Goal: Information Seeking & Learning: Learn about a topic

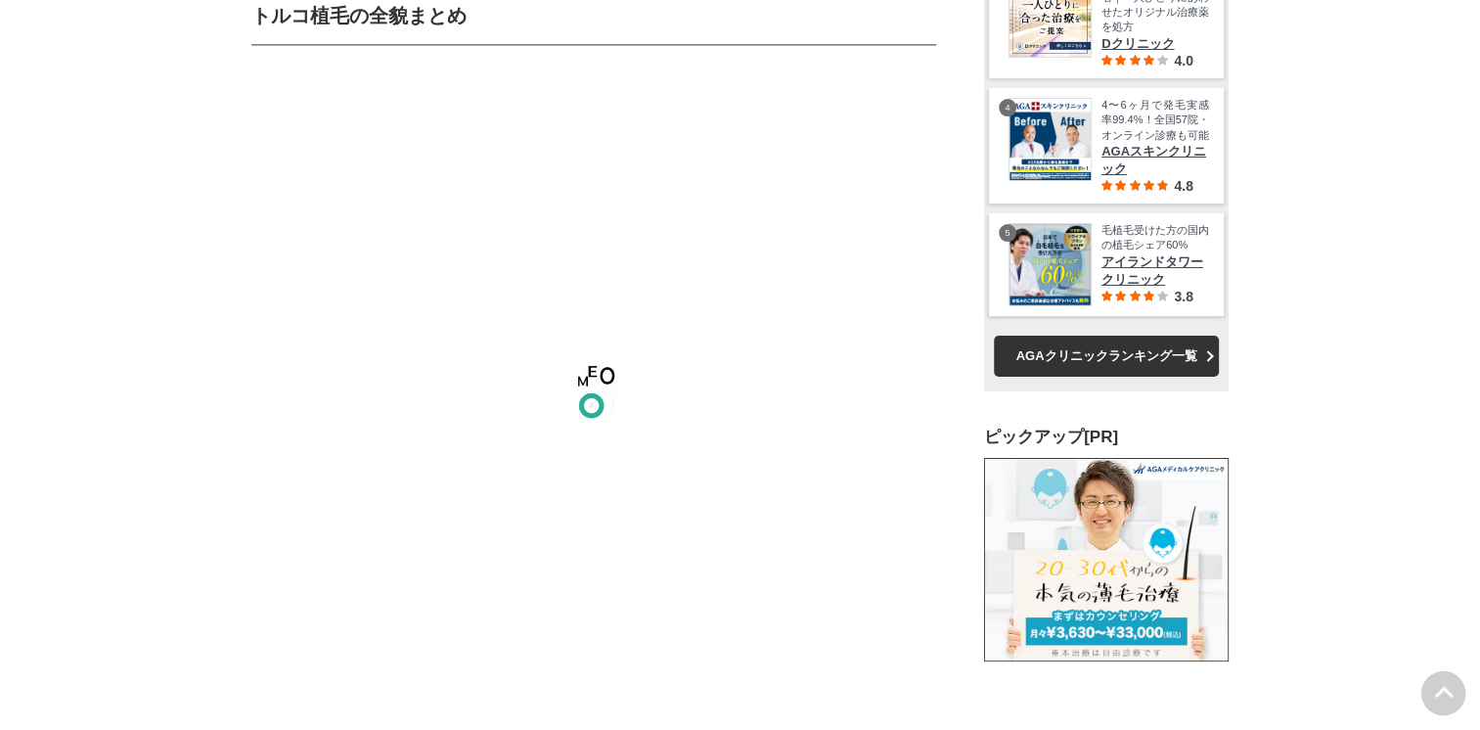
scroll to position [25047, 0]
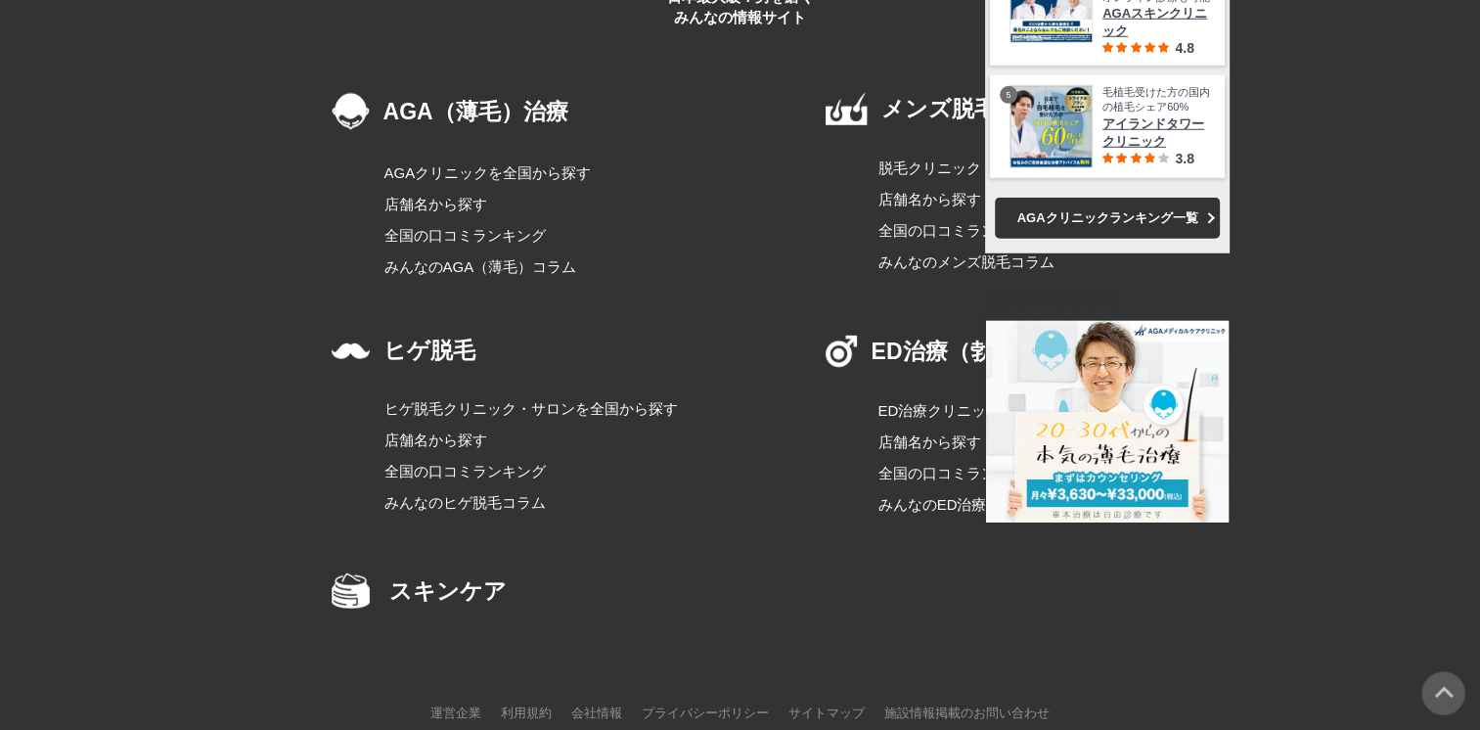
click at [1443, 691] on img at bounding box center [1444, 693] width 44 height 44
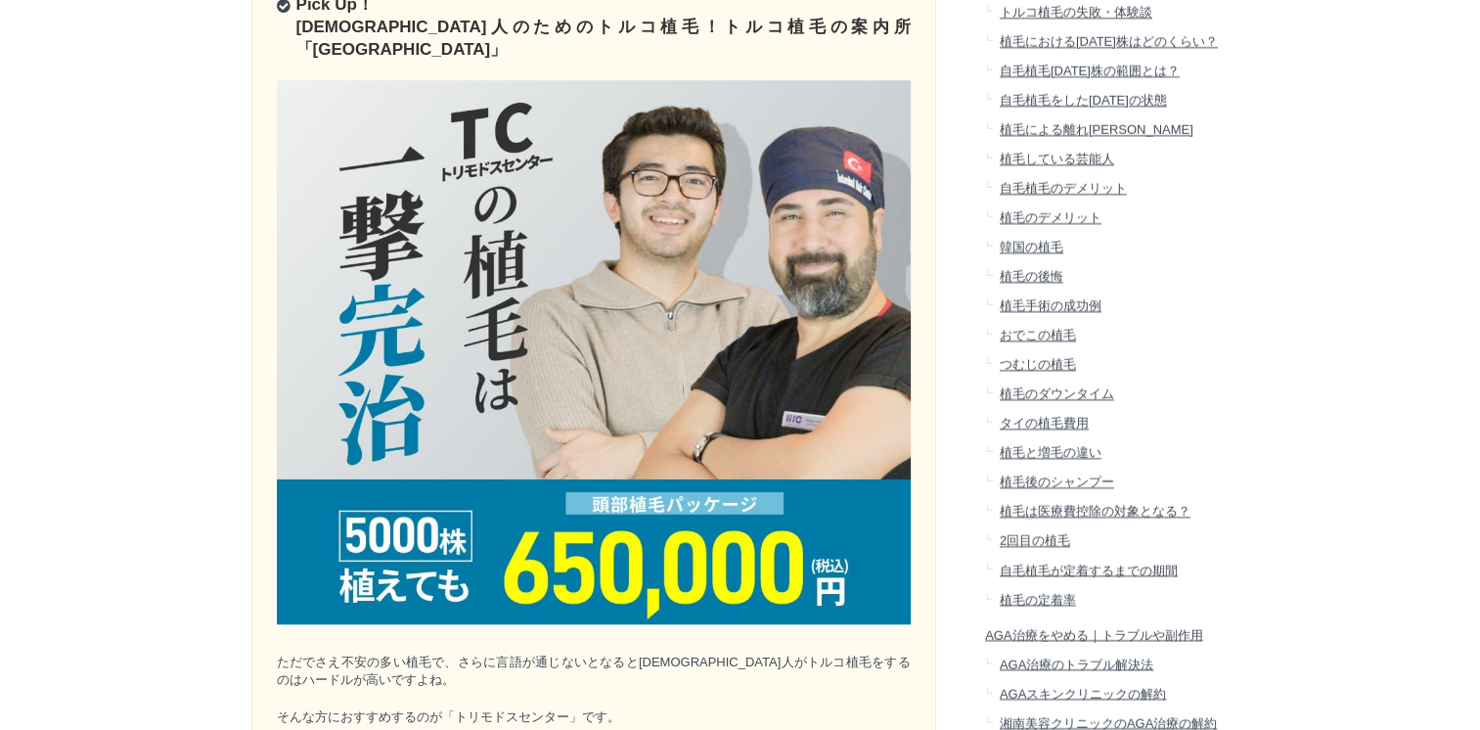
click at [1063, 108] on span "自毛植毛をした[DATE]の状態" at bounding box center [1082, 100] width 167 height 15
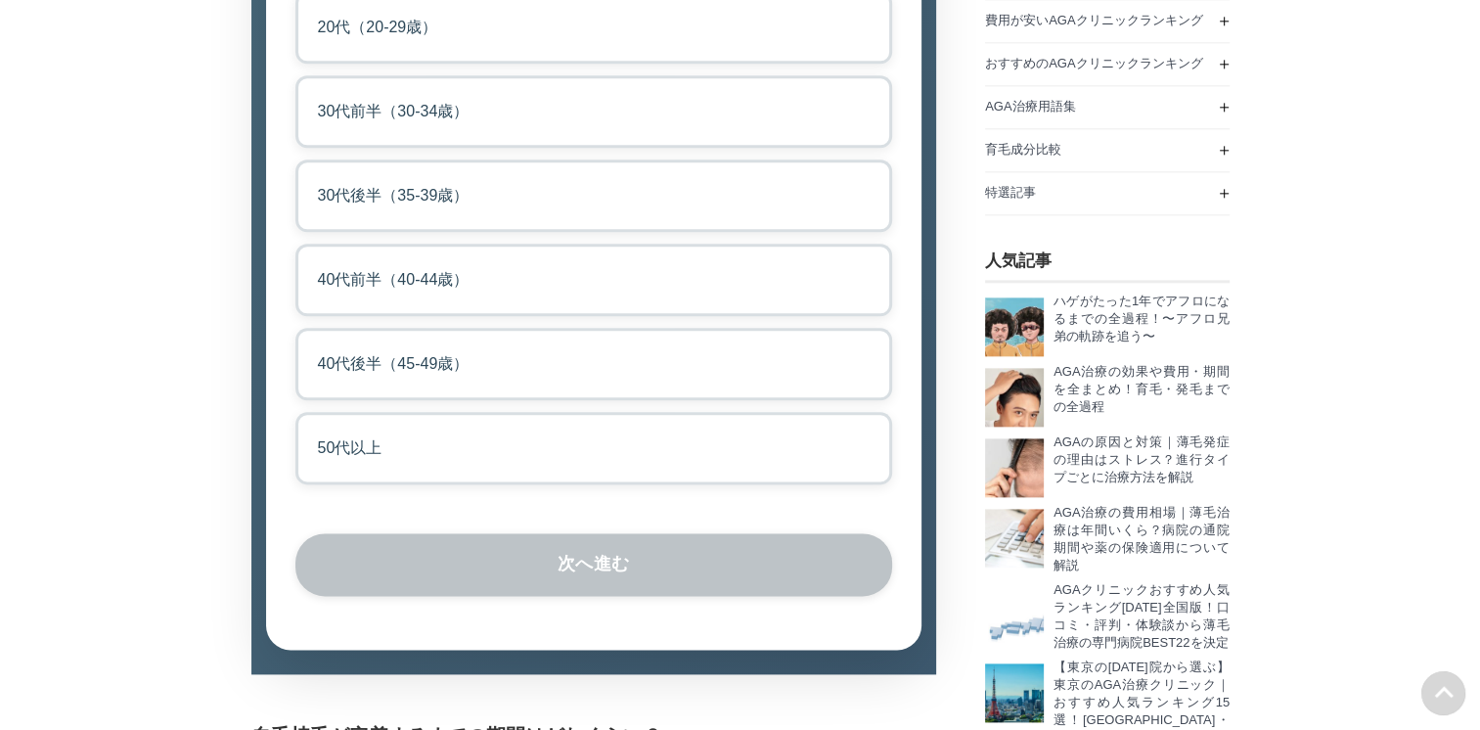
scroll to position [2446, 0]
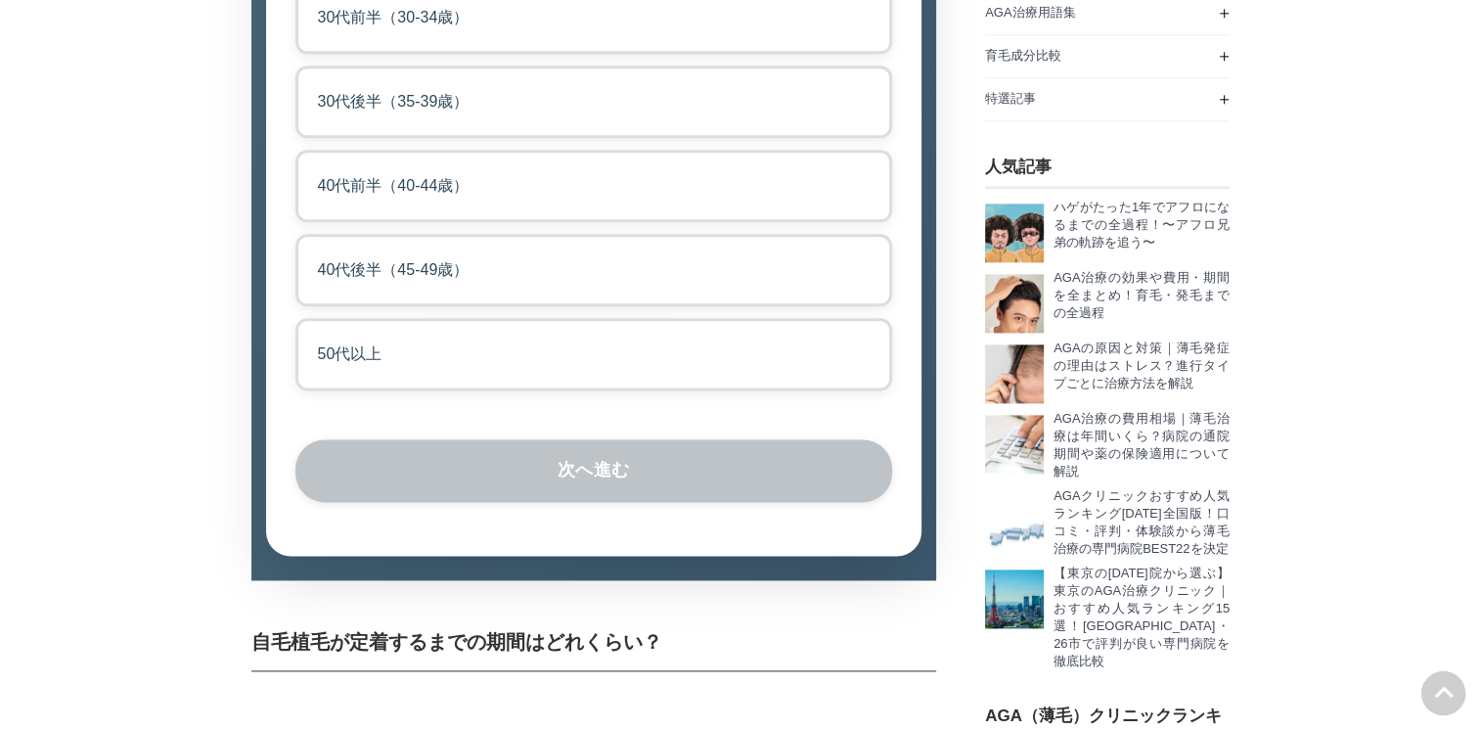
click at [402, 306] on label "40代後半（45-49歳）" at bounding box center [593, 270] width 597 height 72
click at [308, 247] on input "40代後半（45-49歳）" at bounding box center [301, 240] width 13 height 13
radio input "true"
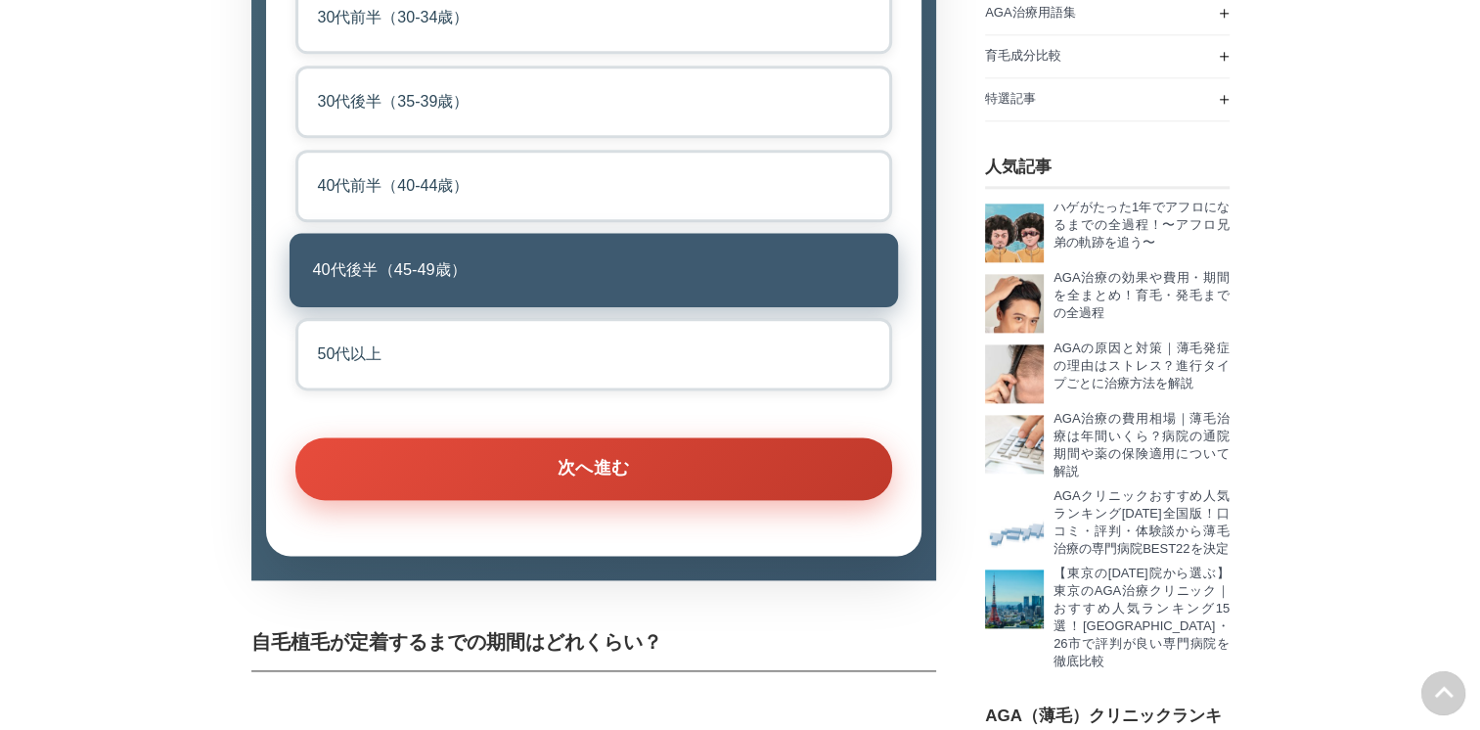
click at [591, 500] on button "次へ進む" at bounding box center [593, 468] width 597 height 63
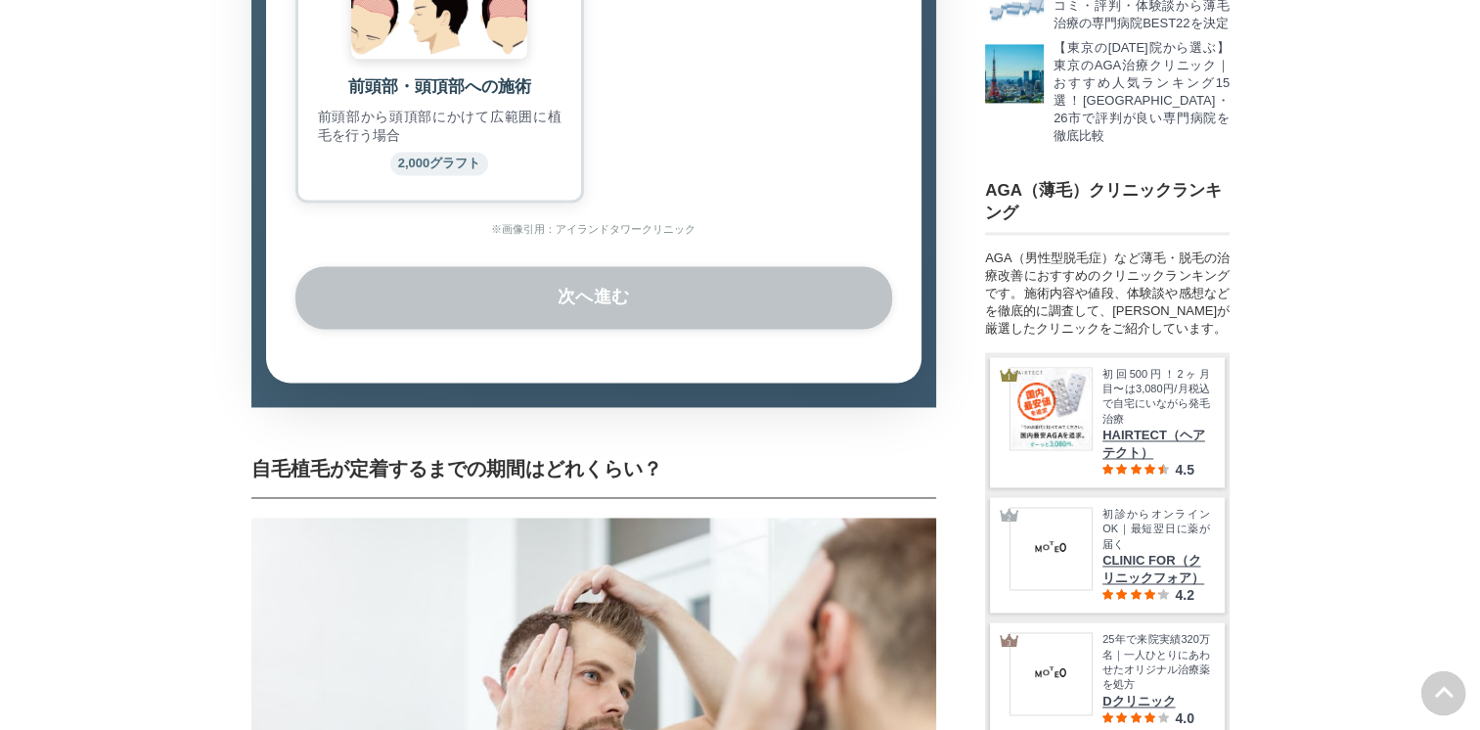
scroll to position [3014, 0]
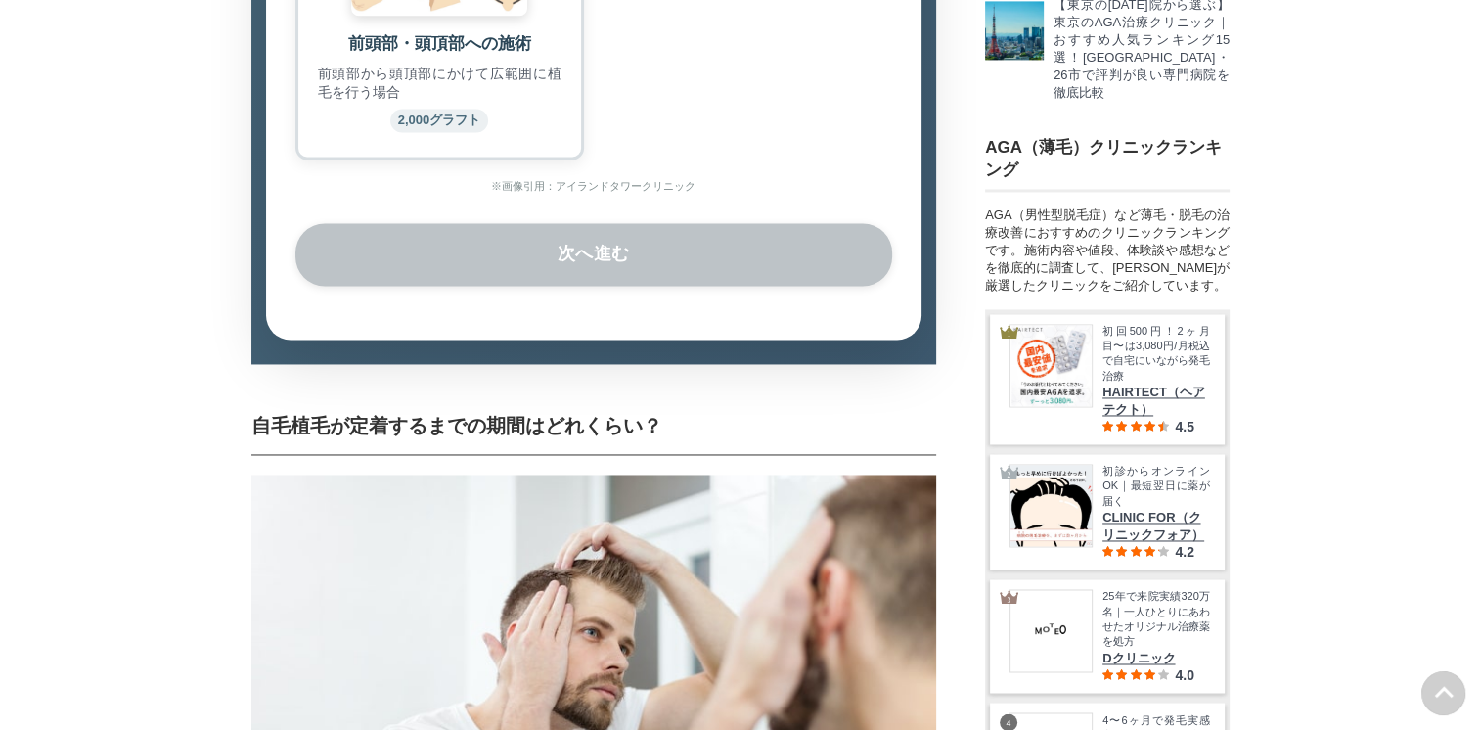
click at [442, 132] on small "2,000グラフト" at bounding box center [439, 120] width 99 height 23
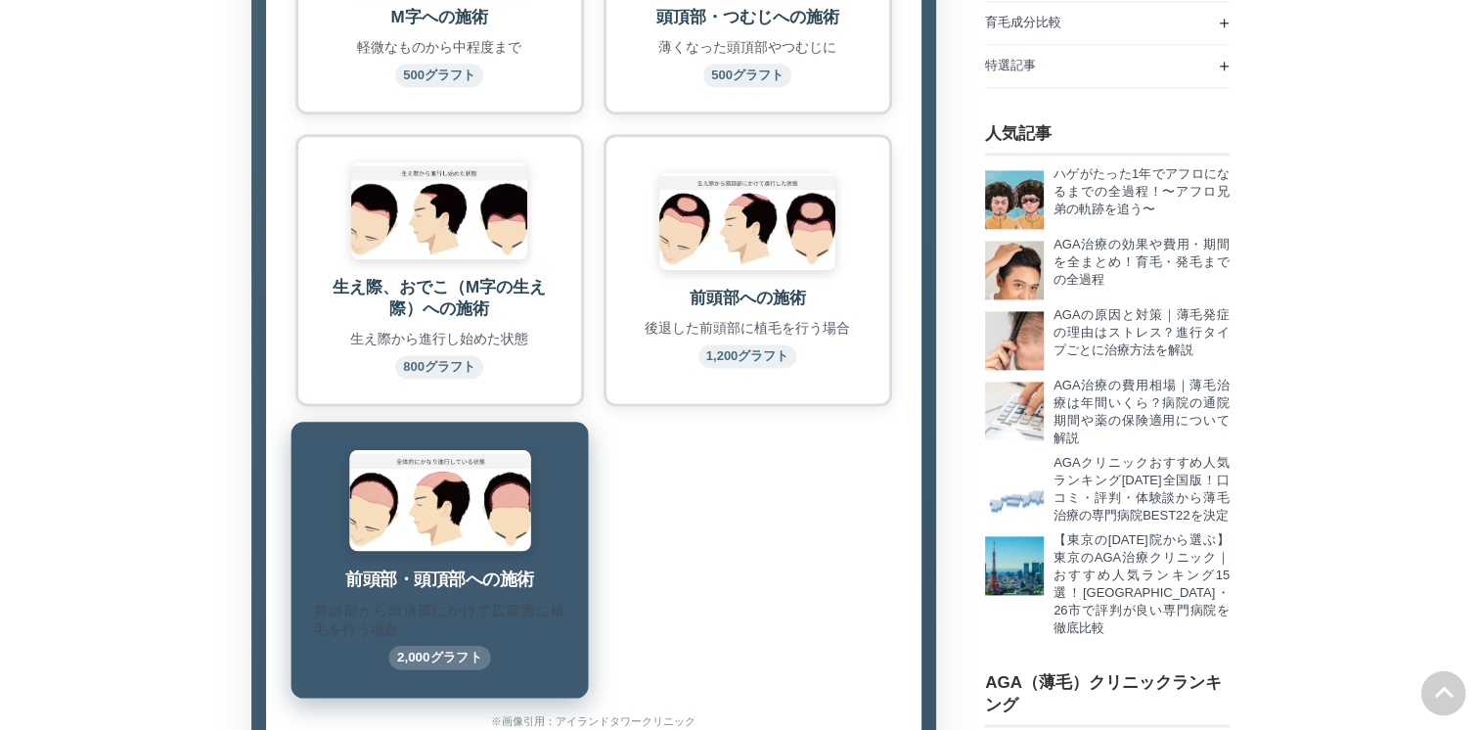
scroll to position [2427, 0]
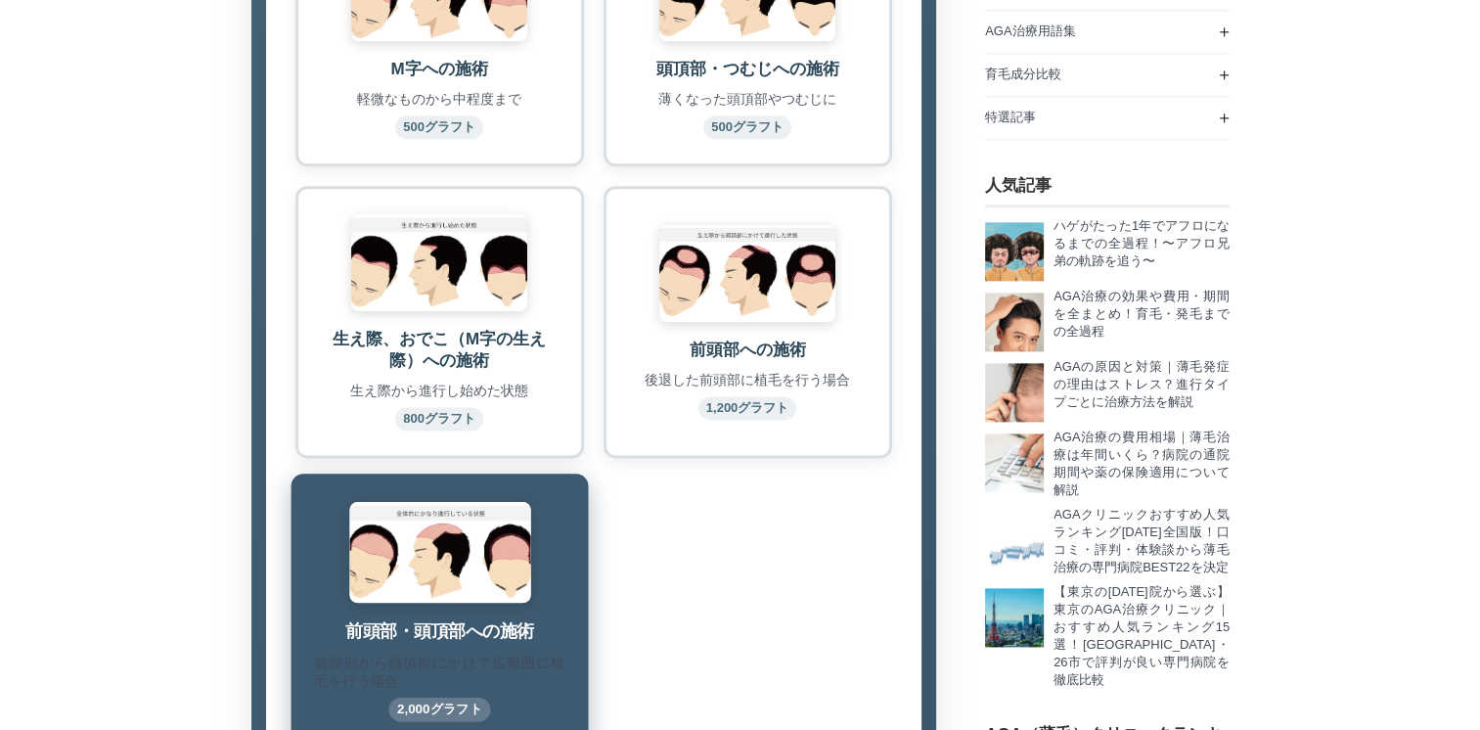
click at [740, 420] on small "1,200グラフト" at bounding box center [748, 407] width 99 height 23
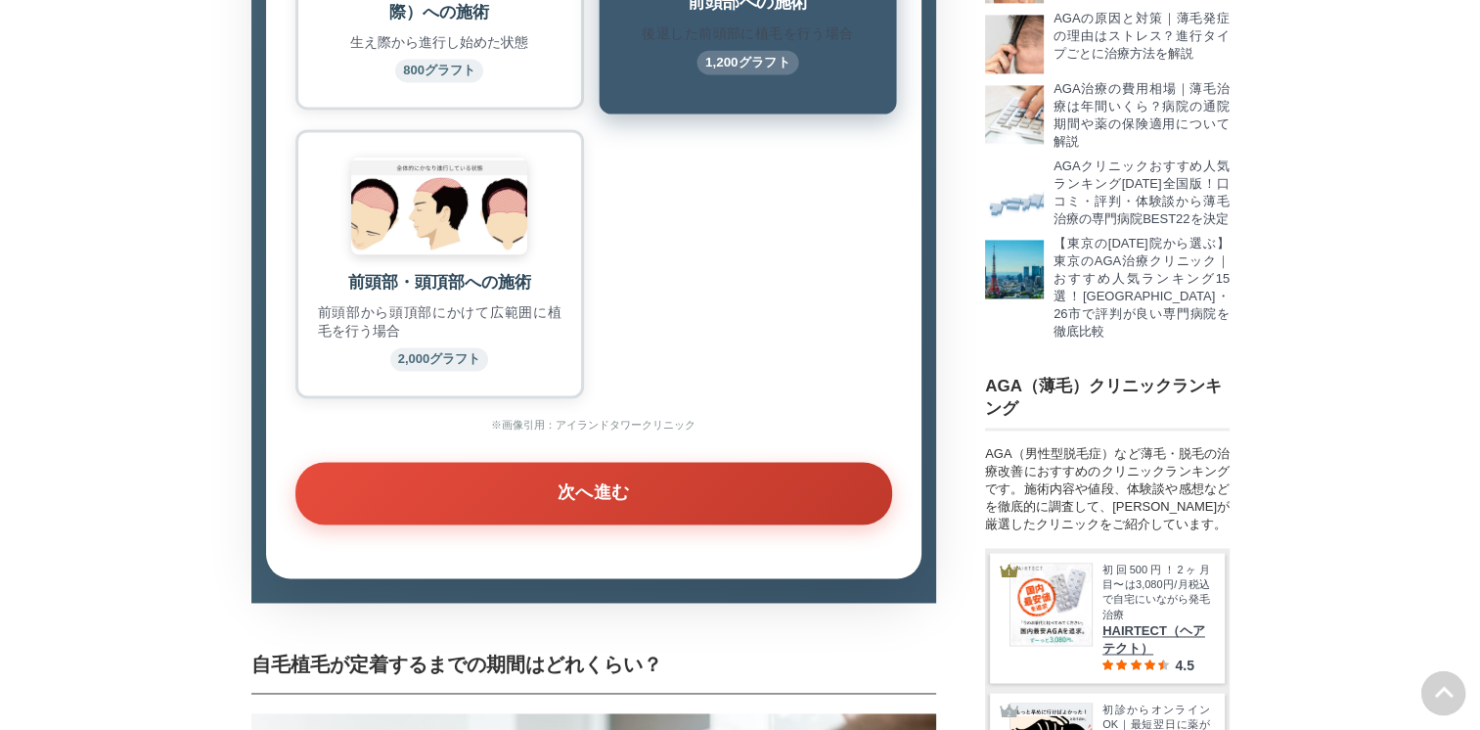
scroll to position [2819, 0]
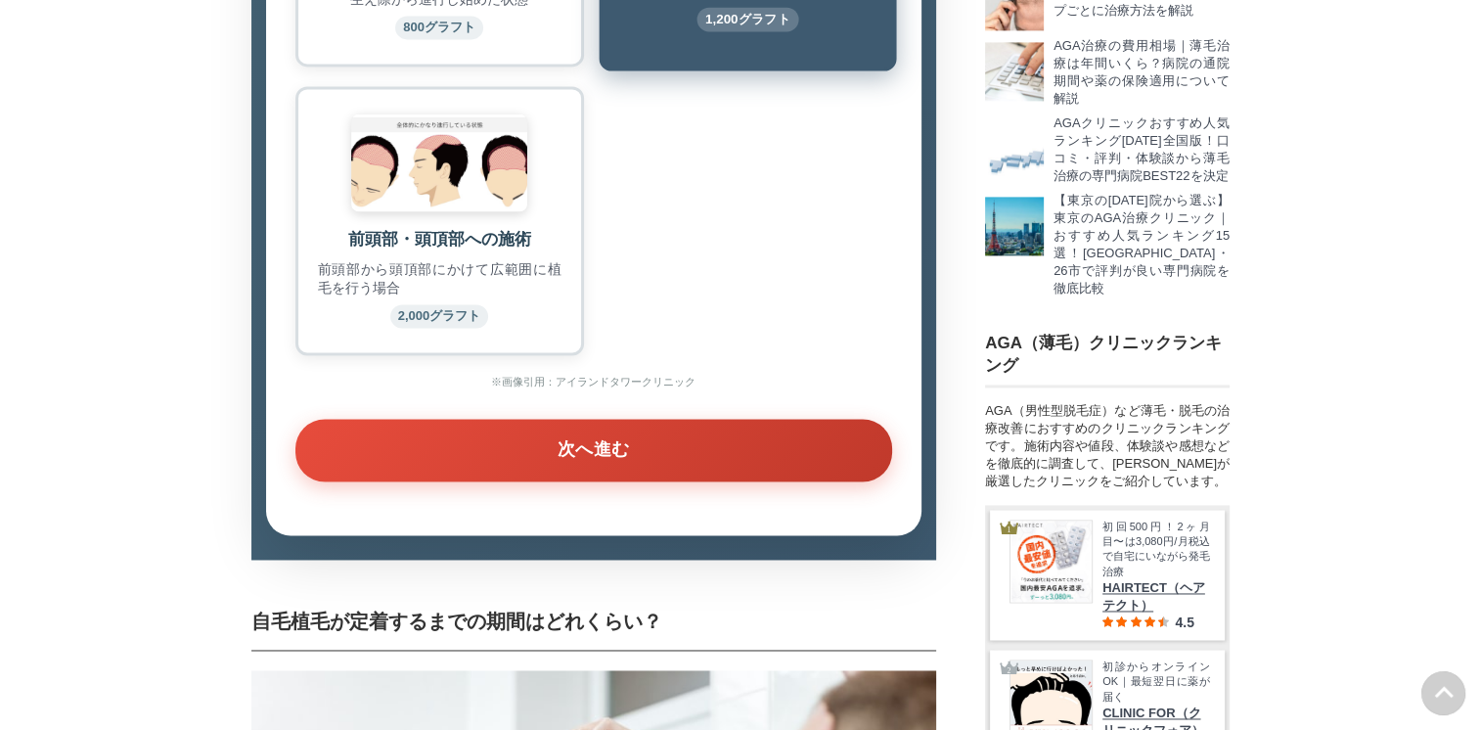
click at [419, 328] on small "2,000グラフト" at bounding box center [439, 315] width 99 height 23
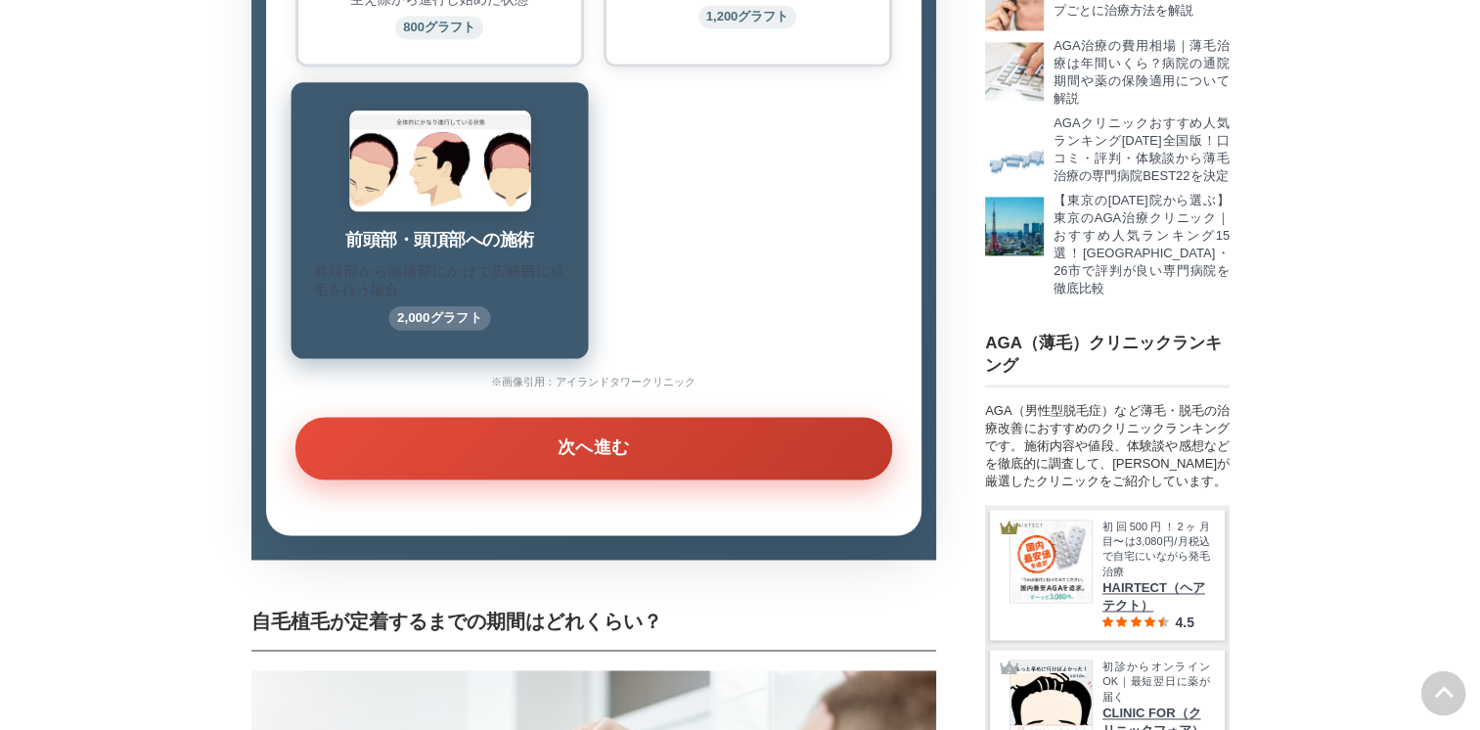
click at [552, 479] on button "次へ進む" at bounding box center [593, 448] width 597 height 63
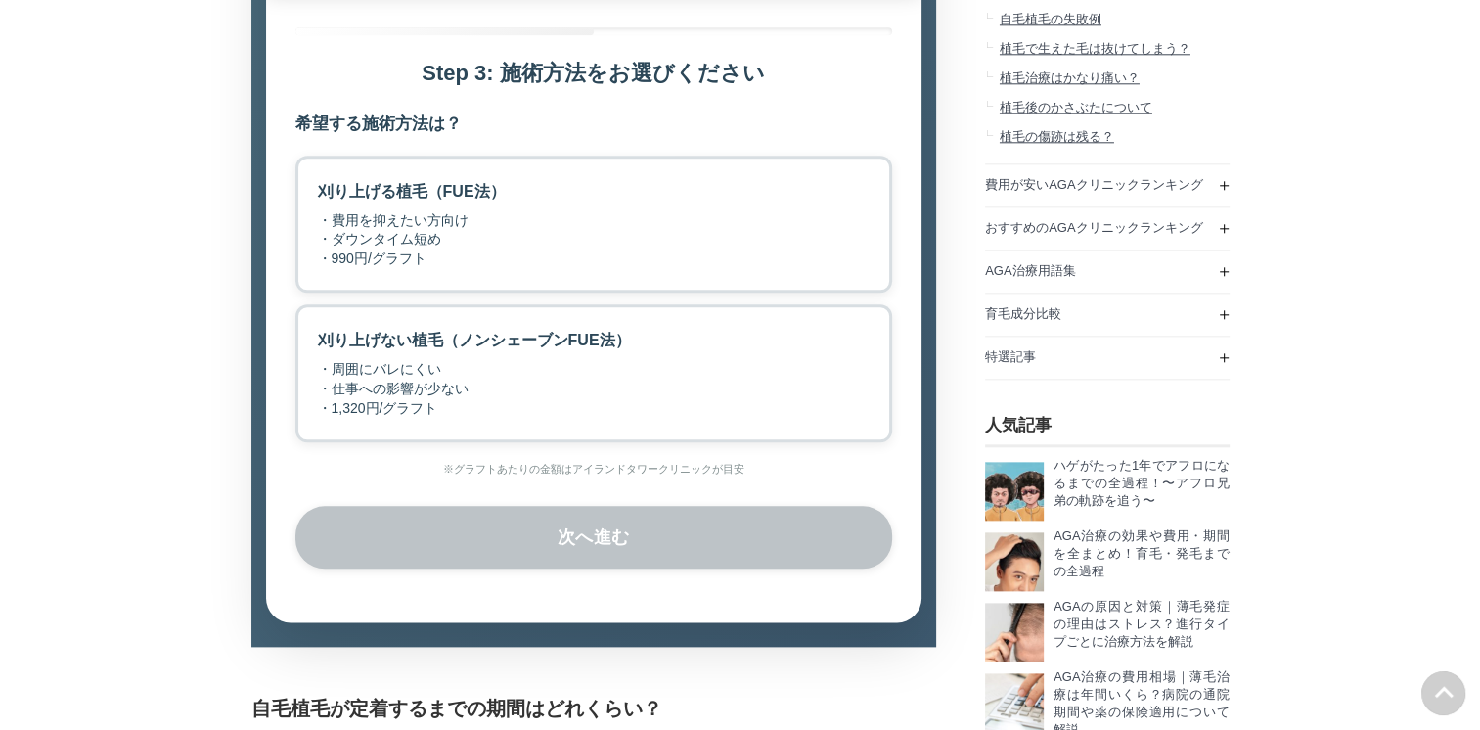
scroll to position [2232, 0]
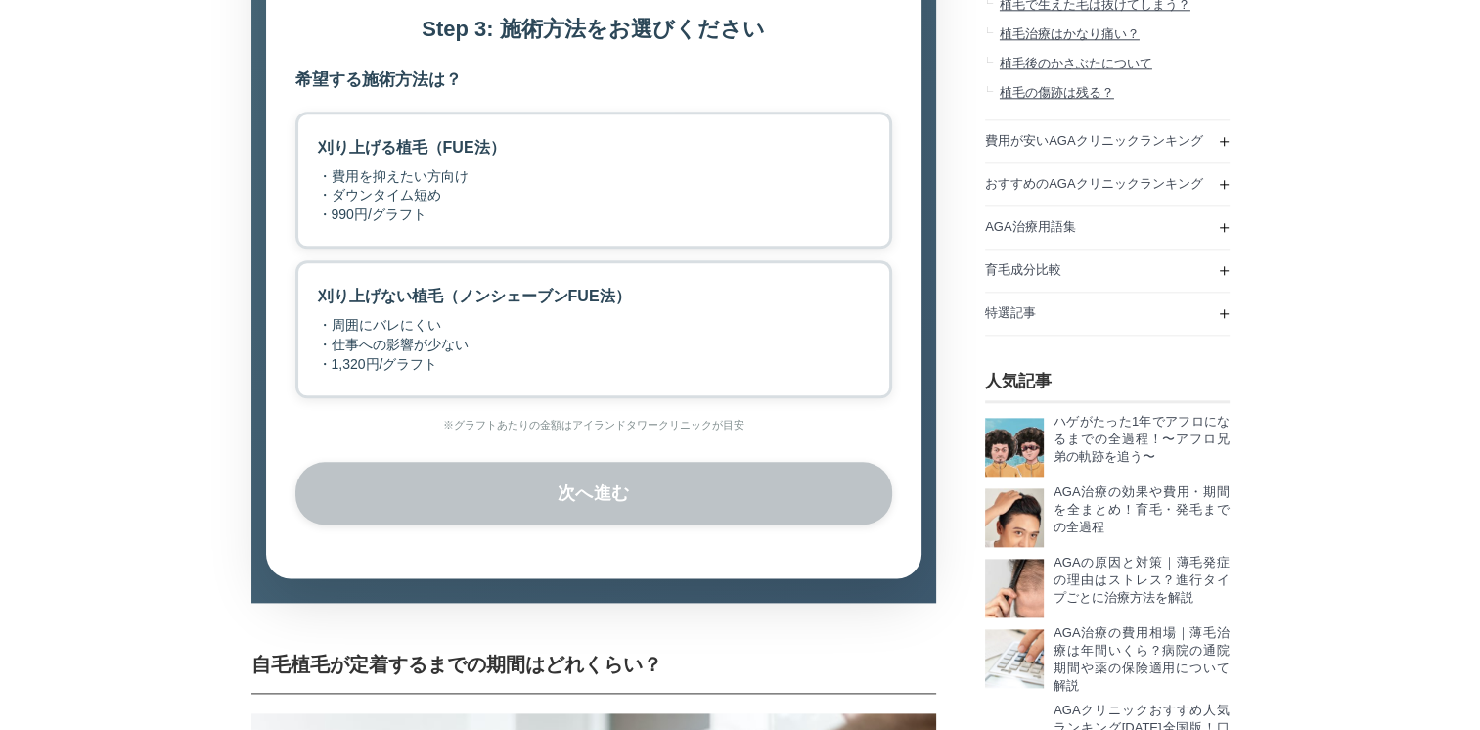
click at [482, 225] on div "刈り上げる植毛（FUE法） ・費用を抑えたい方向け ・ダウンタイム短め ・990円/グラフト" at bounding box center [412, 180] width 188 height 89
click at [308, 124] on input "刈り上げる植毛（FUE法） ・費用を抑えたい方向け ・ダウンタイム短め ・990円/グラフト" at bounding box center [301, 118] width 13 height 13
radio input "true"
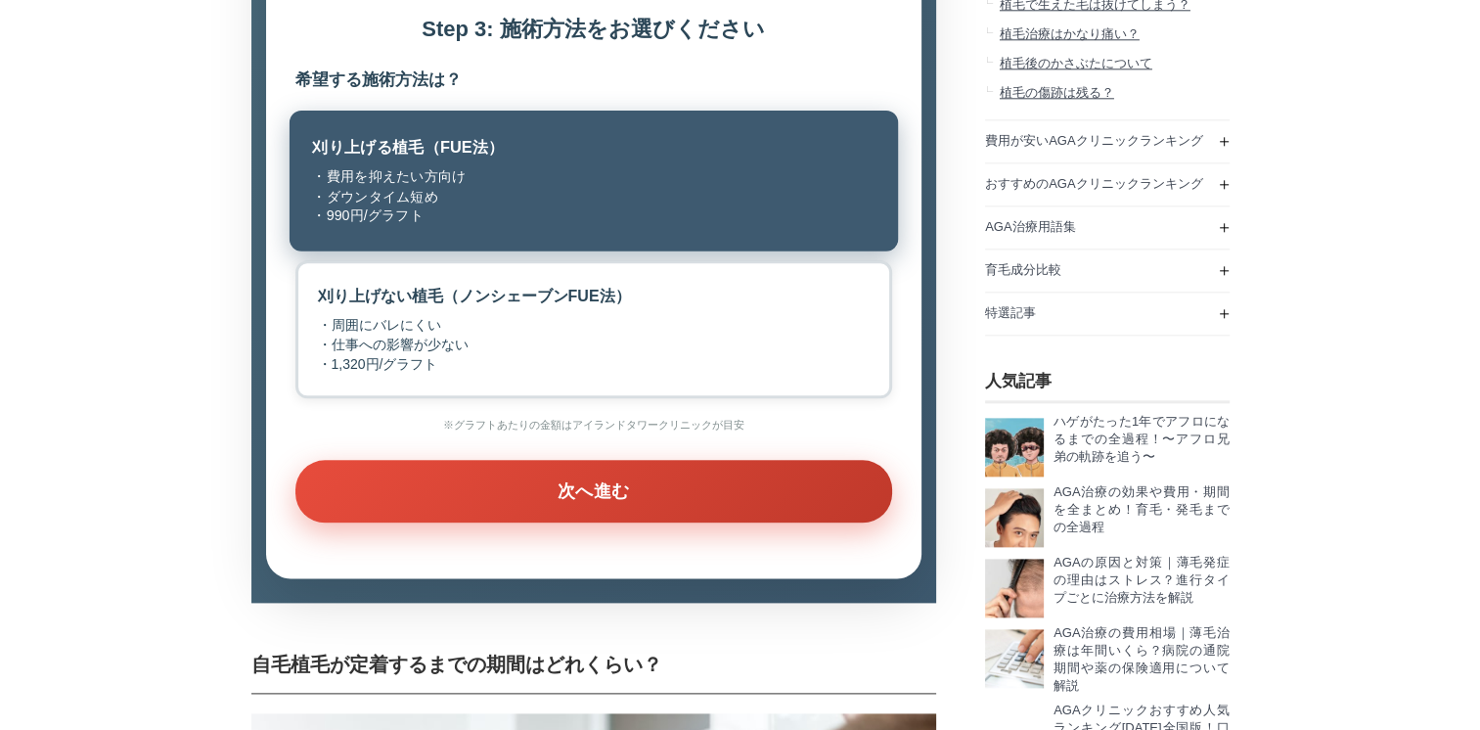
click at [627, 522] on button "次へ進む" at bounding box center [593, 491] width 597 height 63
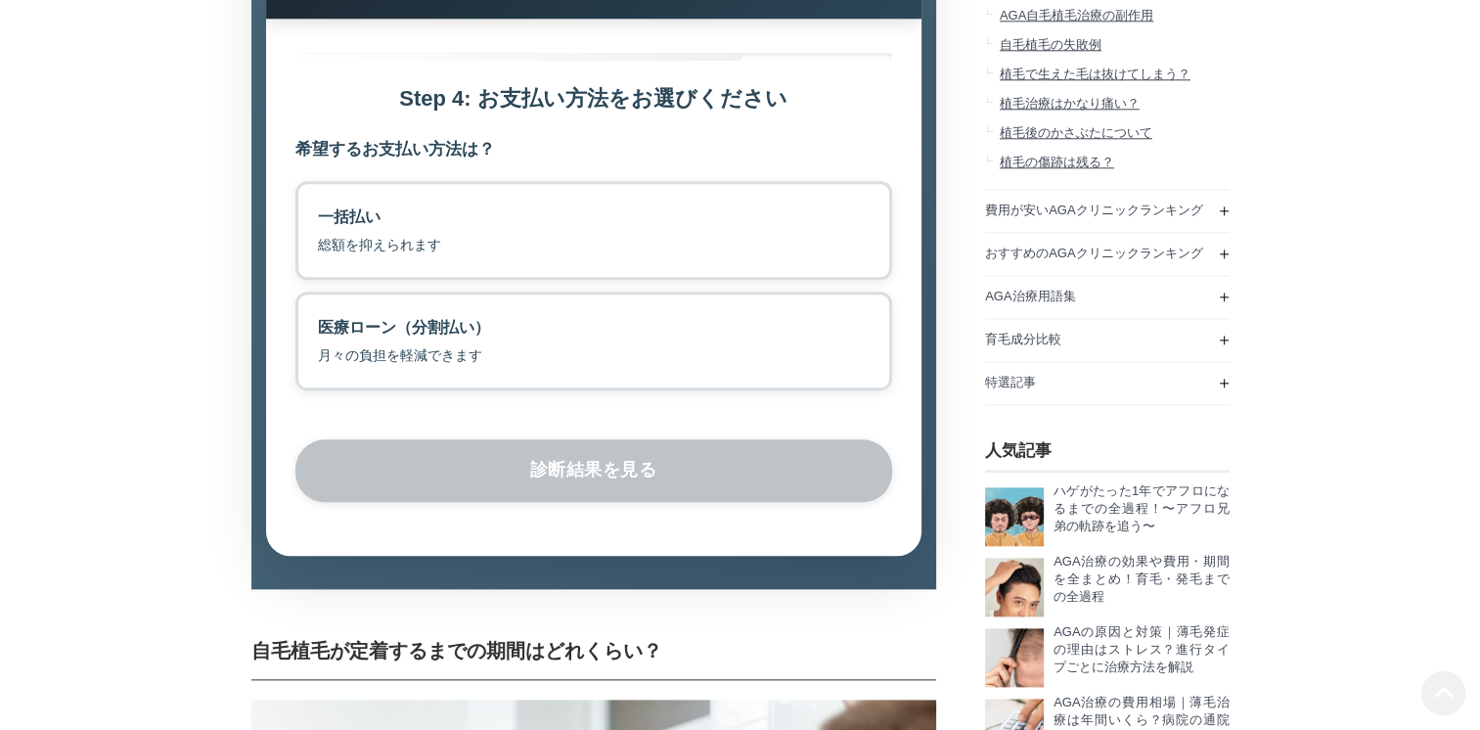
scroll to position [2134, 0]
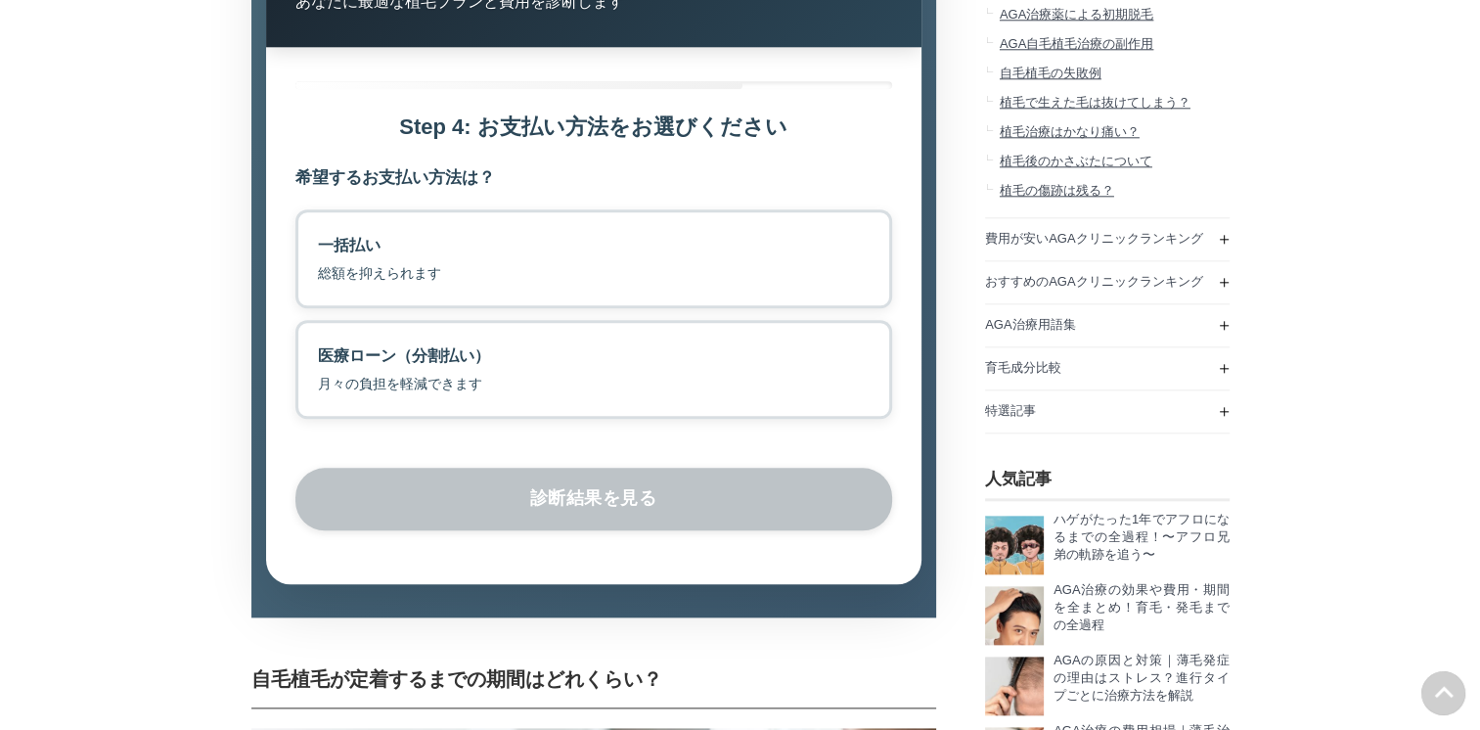
click at [493, 308] on label "一括払い 総額を抑えられます" at bounding box center [593, 258] width 597 height 99
click at [308, 222] on input "一括払い 総額を抑えられます" at bounding box center [301, 215] width 13 height 13
radio input "true"
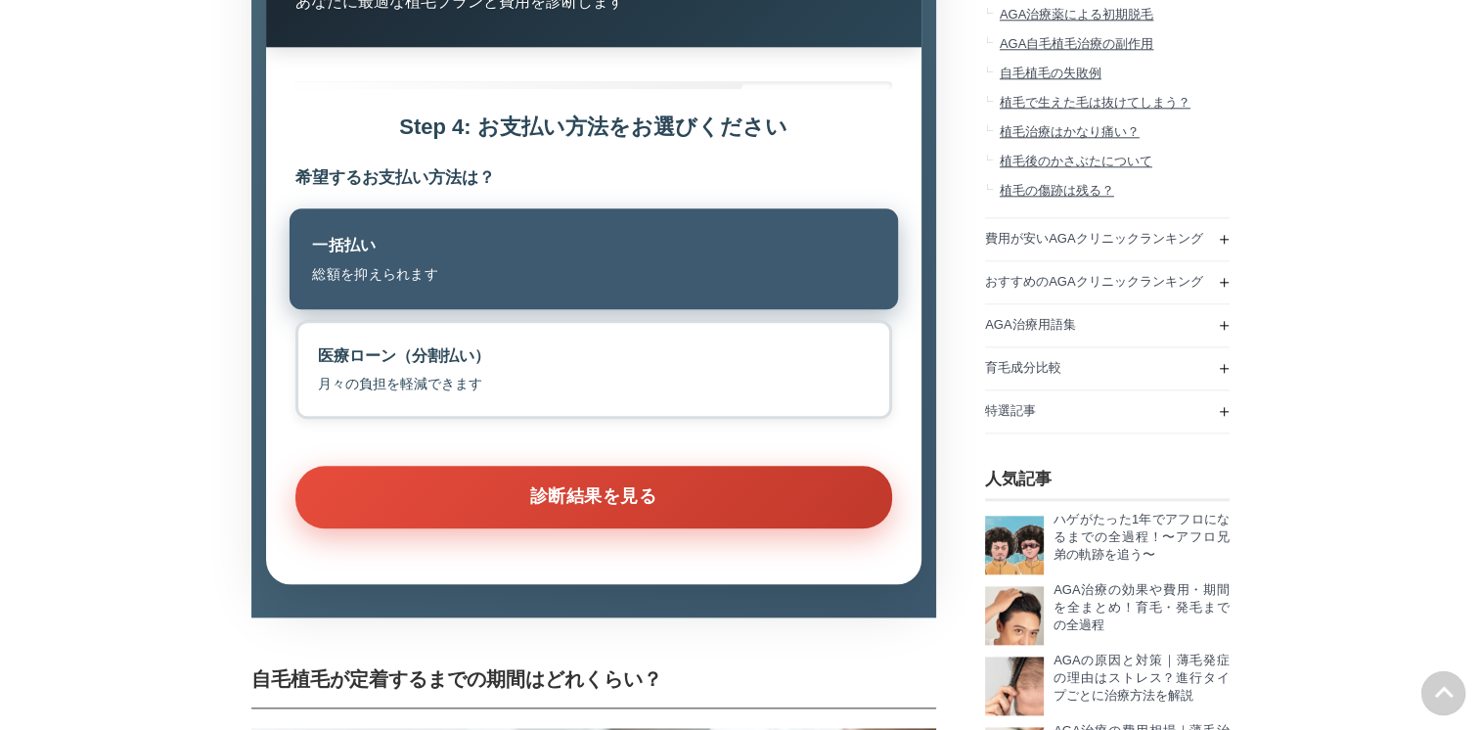
click at [532, 528] on button "診断結果を見る" at bounding box center [593, 497] width 597 height 63
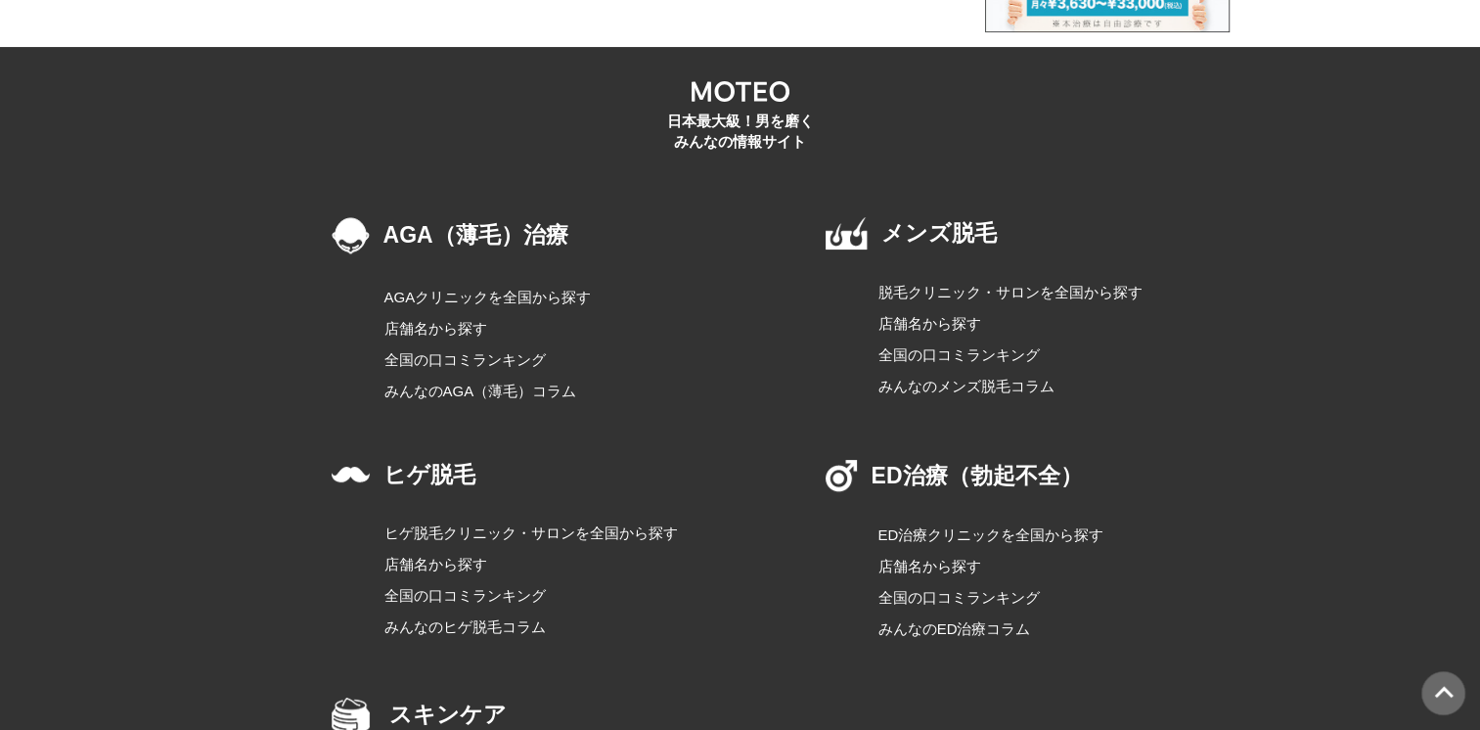
scroll to position [7613, 0]
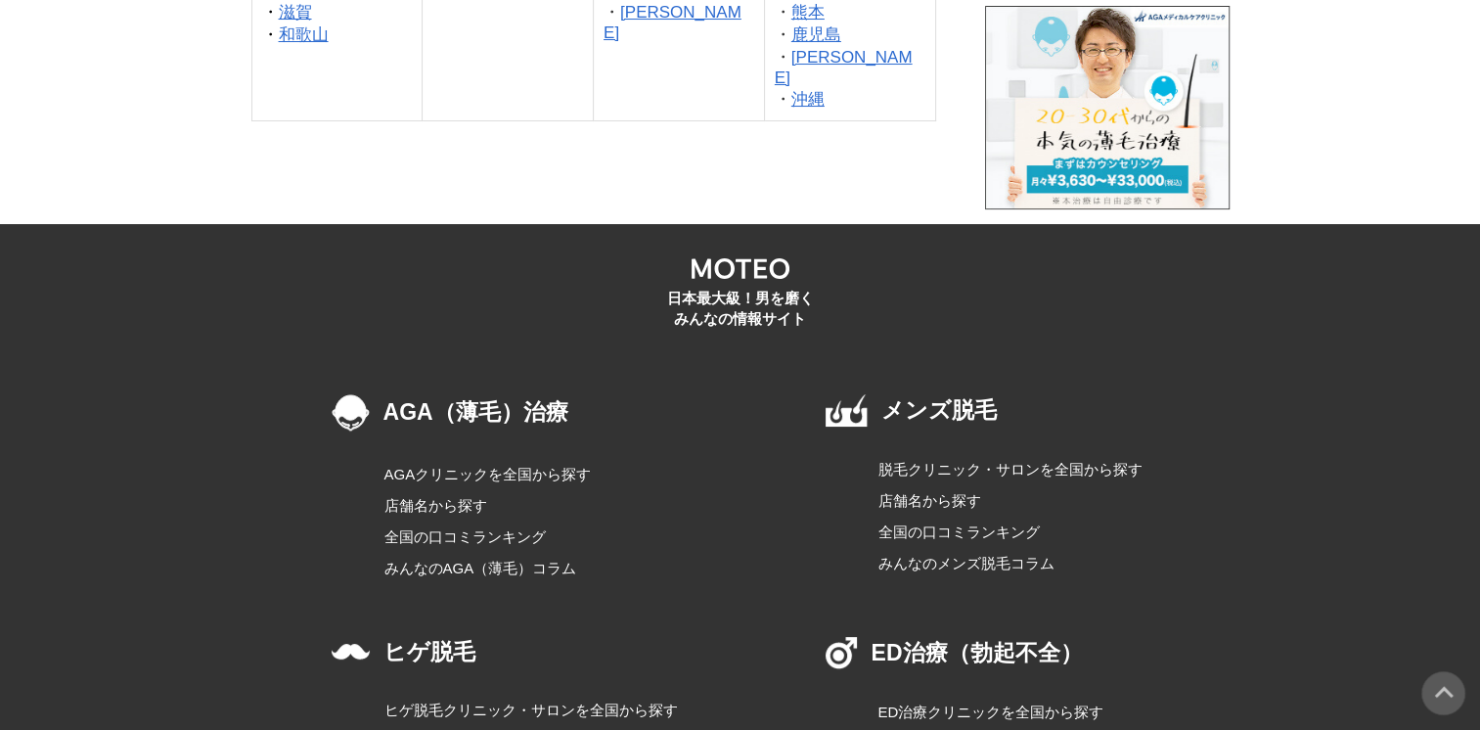
click at [1438, 687] on img at bounding box center [1444, 693] width 44 height 44
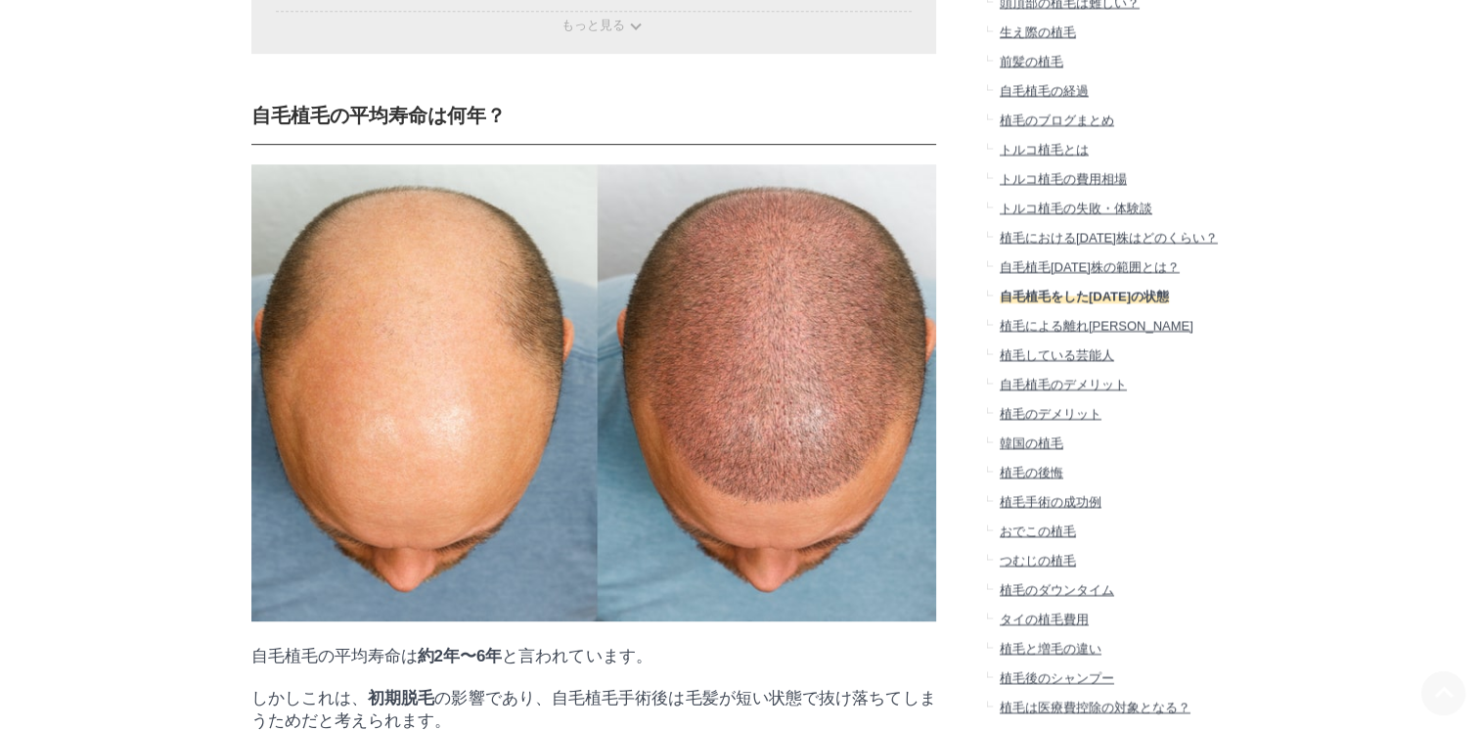
scroll to position [978, 0]
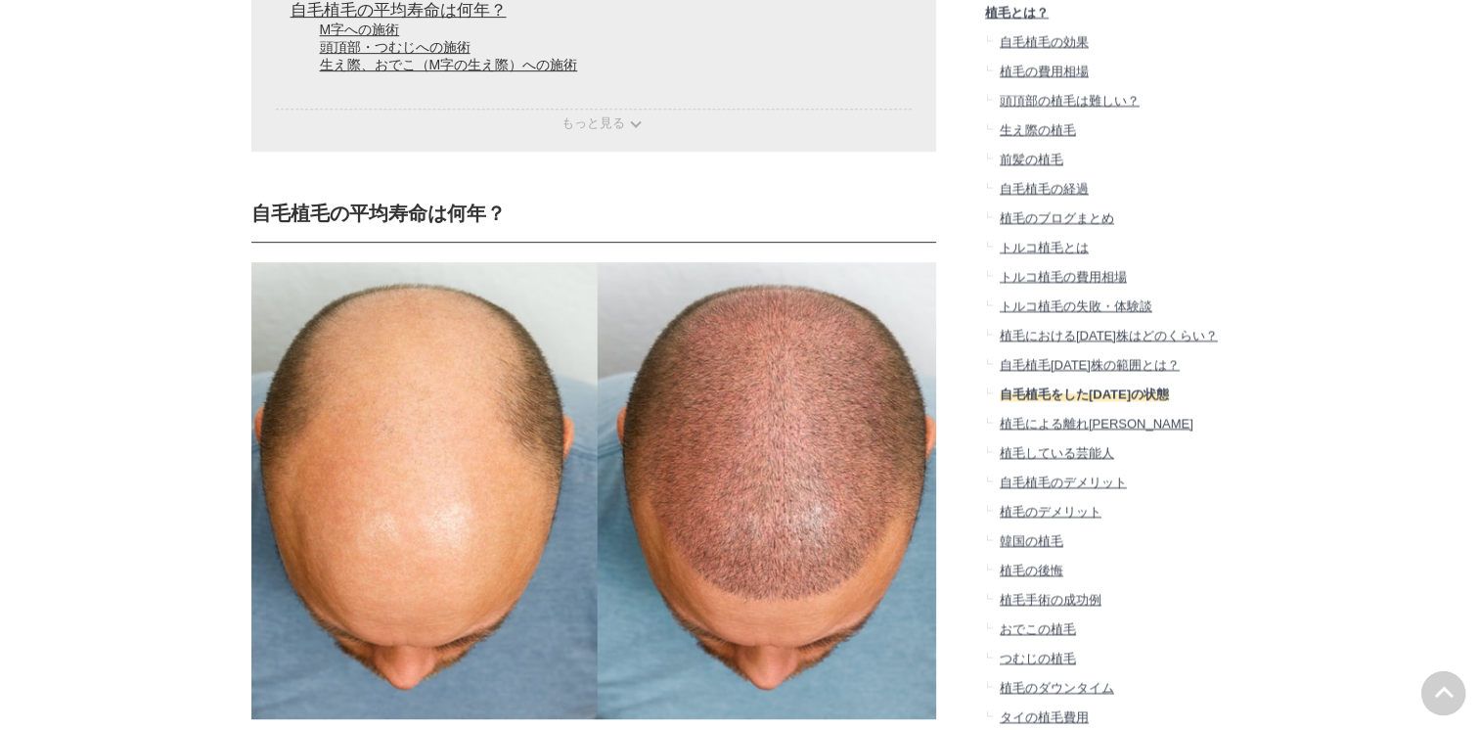
click at [1057, 108] on span "頭頂部の植毛は難しい？" at bounding box center [1069, 100] width 140 height 15
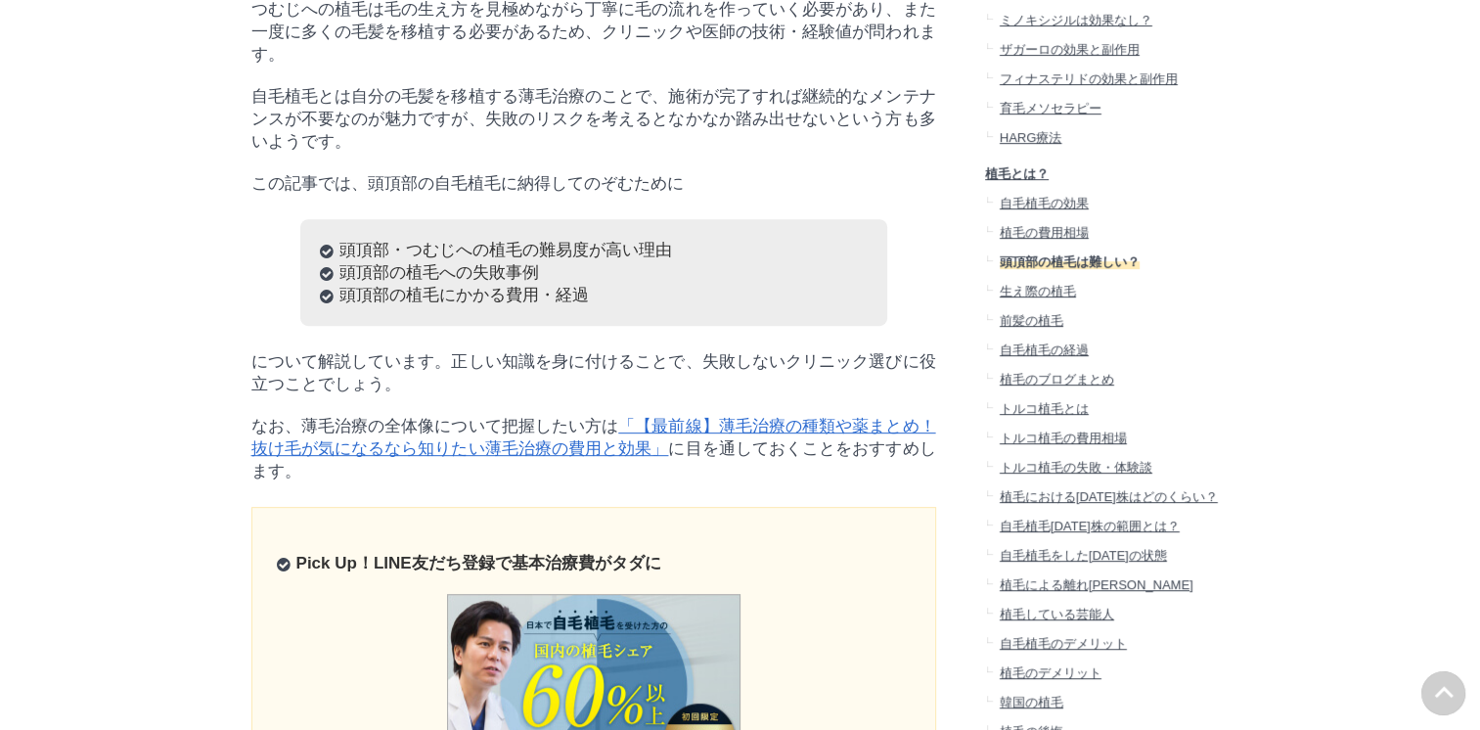
scroll to position [783, 0]
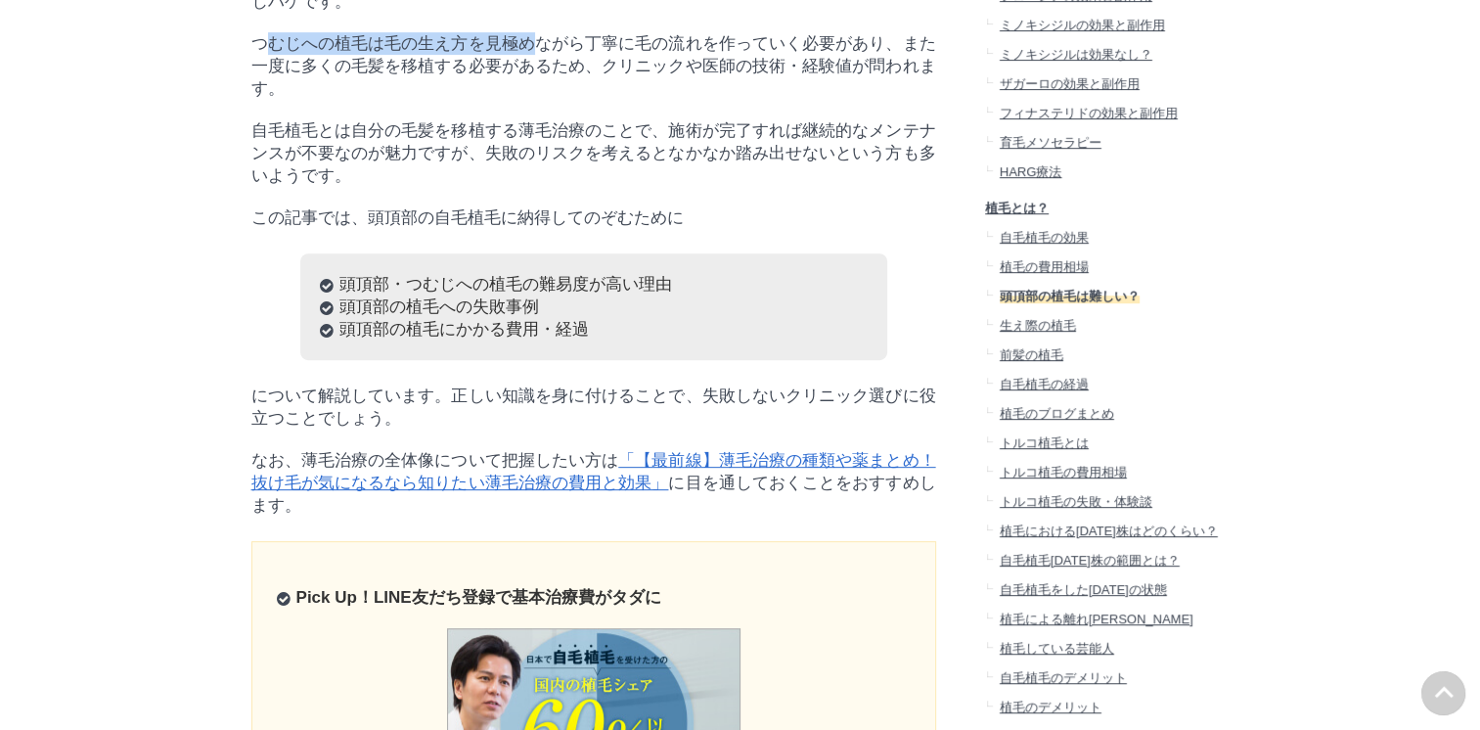
drag, startPoint x: 261, startPoint y: 90, endPoint x: 536, endPoint y: 72, distance: 275.5
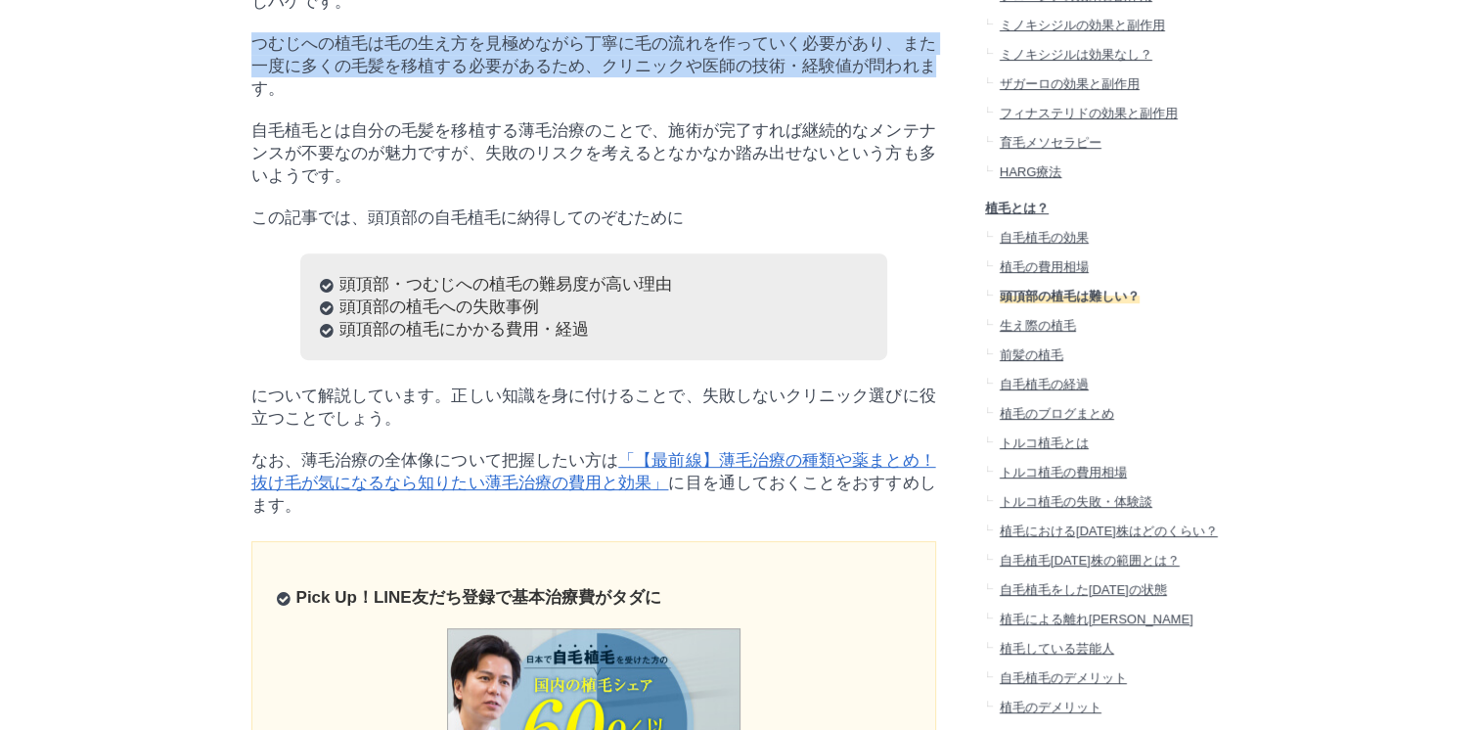
drag, startPoint x: 254, startPoint y: 92, endPoint x: 933, endPoint y: 113, distance: 679.4
click at [933, 100] on p "つむじへの植毛は毛の生え方を見極めながら丁寧に毛の流れを作っていく必要があり、また一度に多くの毛髪を移植する必要があるため、クリニックや医師の技術・経験値が問…" at bounding box center [593, 66] width 685 height 68
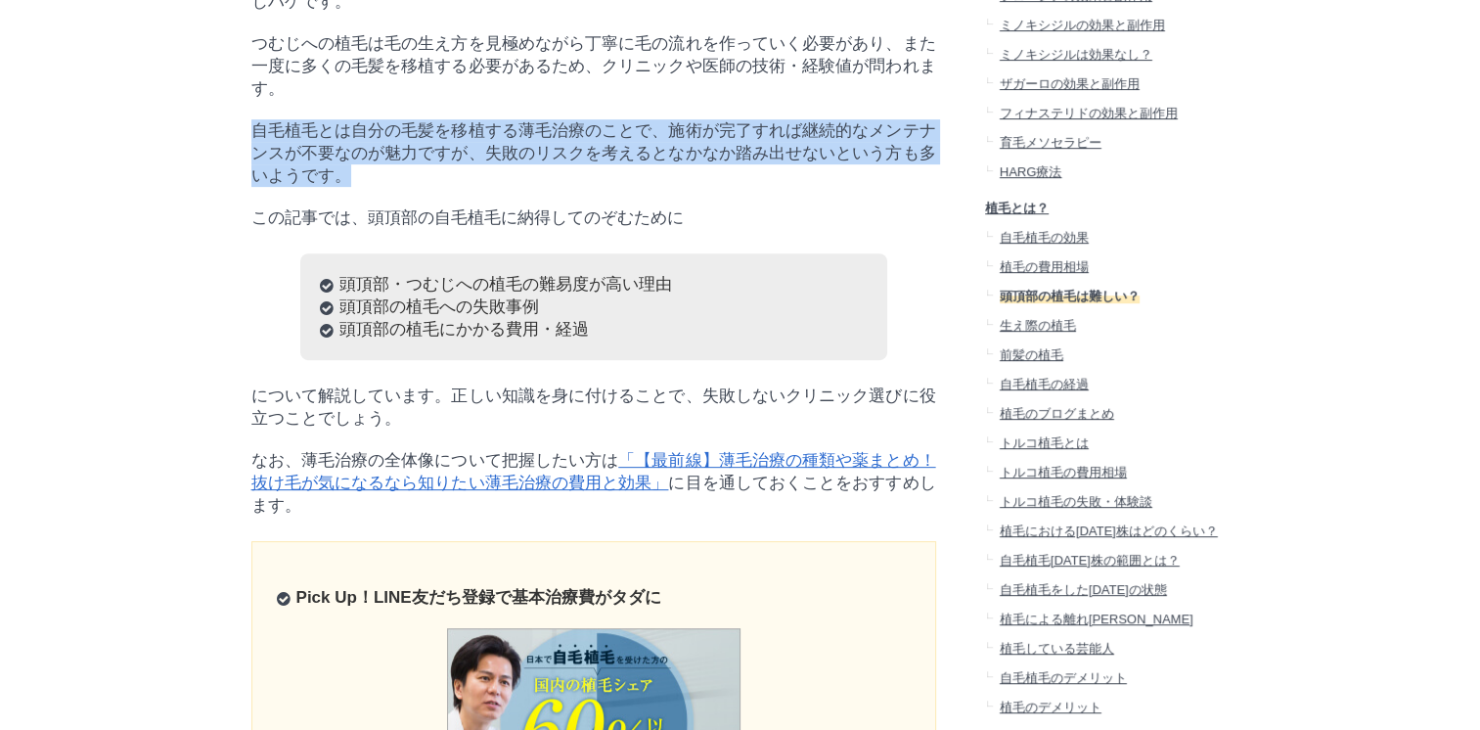
drag, startPoint x: 251, startPoint y: 185, endPoint x: 540, endPoint y: 234, distance: 292.7
click at [540, 187] on p "自毛植毛とは自分の毛髪を移植する薄毛治療のことで、施術が完了すれば継続的なメンテナンスが不要なのが魅力ですが、失敗のリスクを考えるとなかなか踏み出せないという…" at bounding box center [593, 153] width 685 height 68
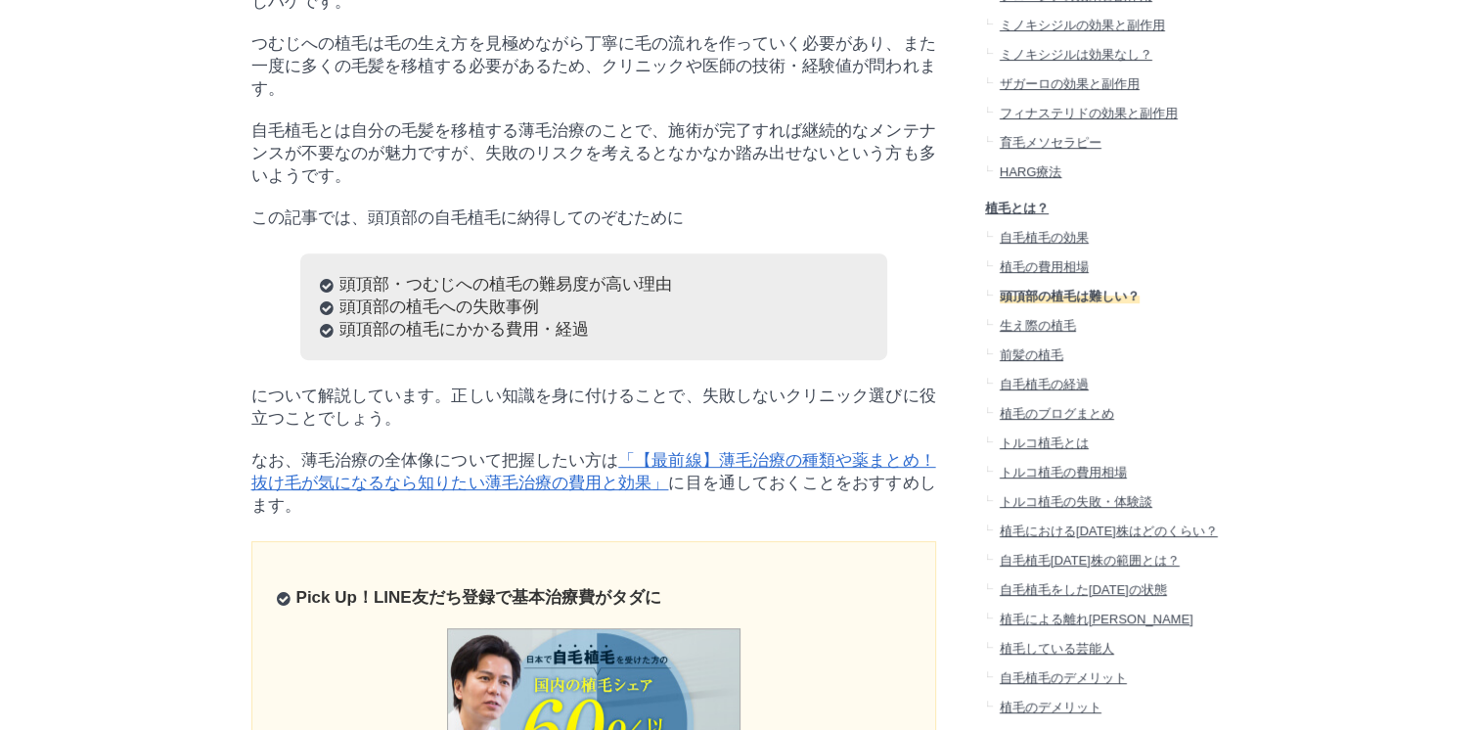
drag, startPoint x: 540, startPoint y: 234, endPoint x: 450, endPoint y: 142, distance: 128.7
click at [450, 100] on p "つむじへの植毛は毛の生え方を見極めながら丁寧に毛の流れを作っていく必要があり、また一度に多くの毛髪を移植する必要があるため、クリニックや医師の技術・経験値が問…" at bounding box center [593, 66] width 685 height 68
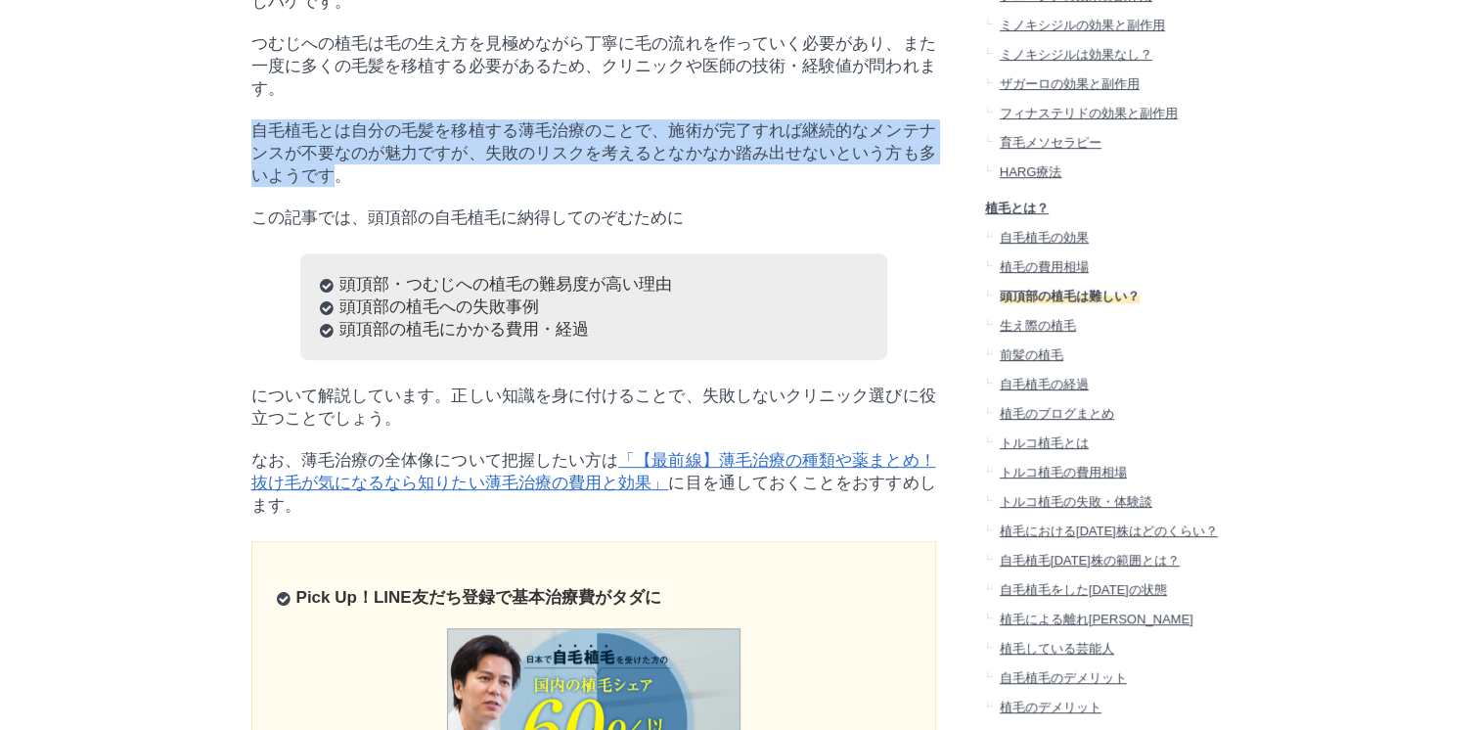
drag, startPoint x: 251, startPoint y: 187, endPoint x: 333, endPoint y: 240, distance: 96.9
click at [333, 187] on p "自毛植毛とは自分の毛髪を移植する薄毛治療のことで、施術が完了すれば継続的なメンテナンスが不要なのが魅力ですが、失敗のリスクを考えるとなかなか踏み出せないという…" at bounding box center [593, 153] width 685 height 68
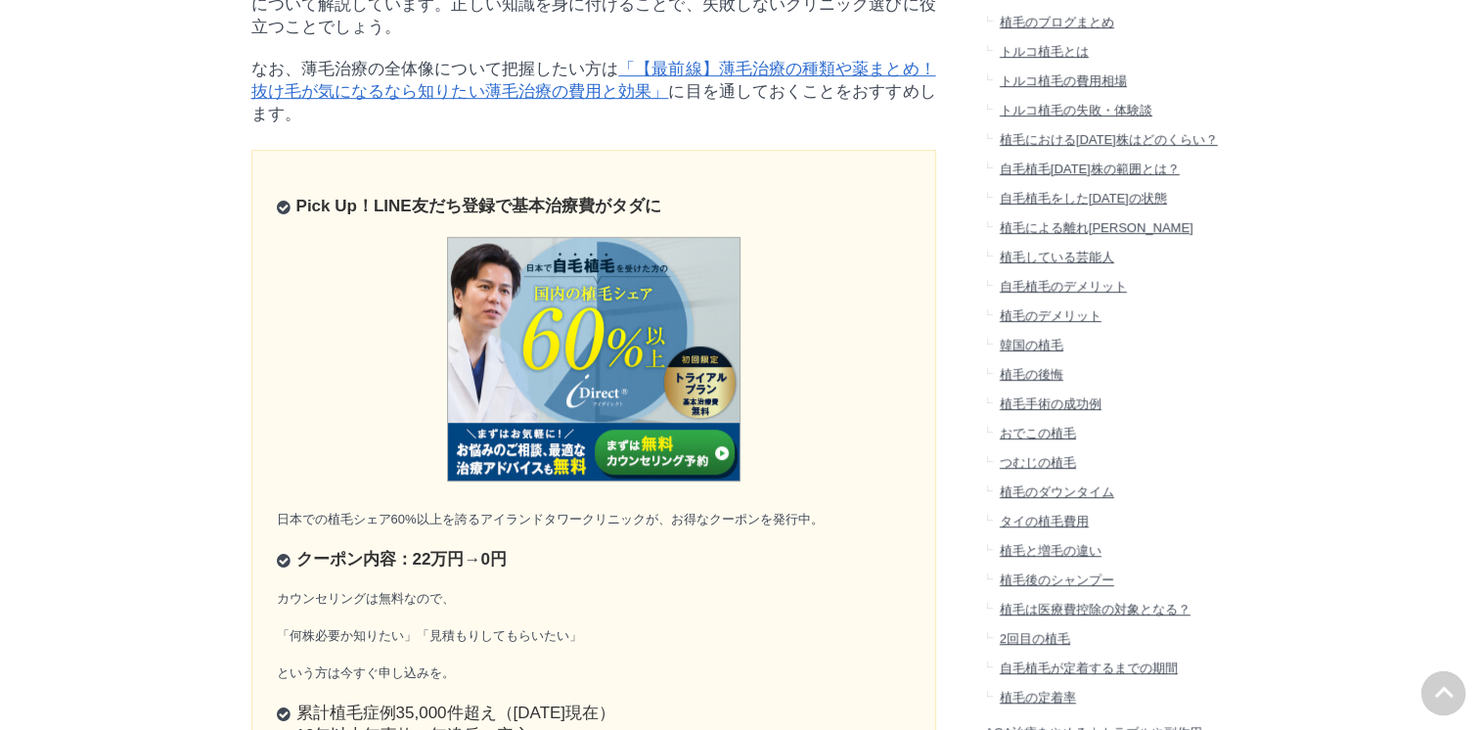
scroll to position [1076, 0]
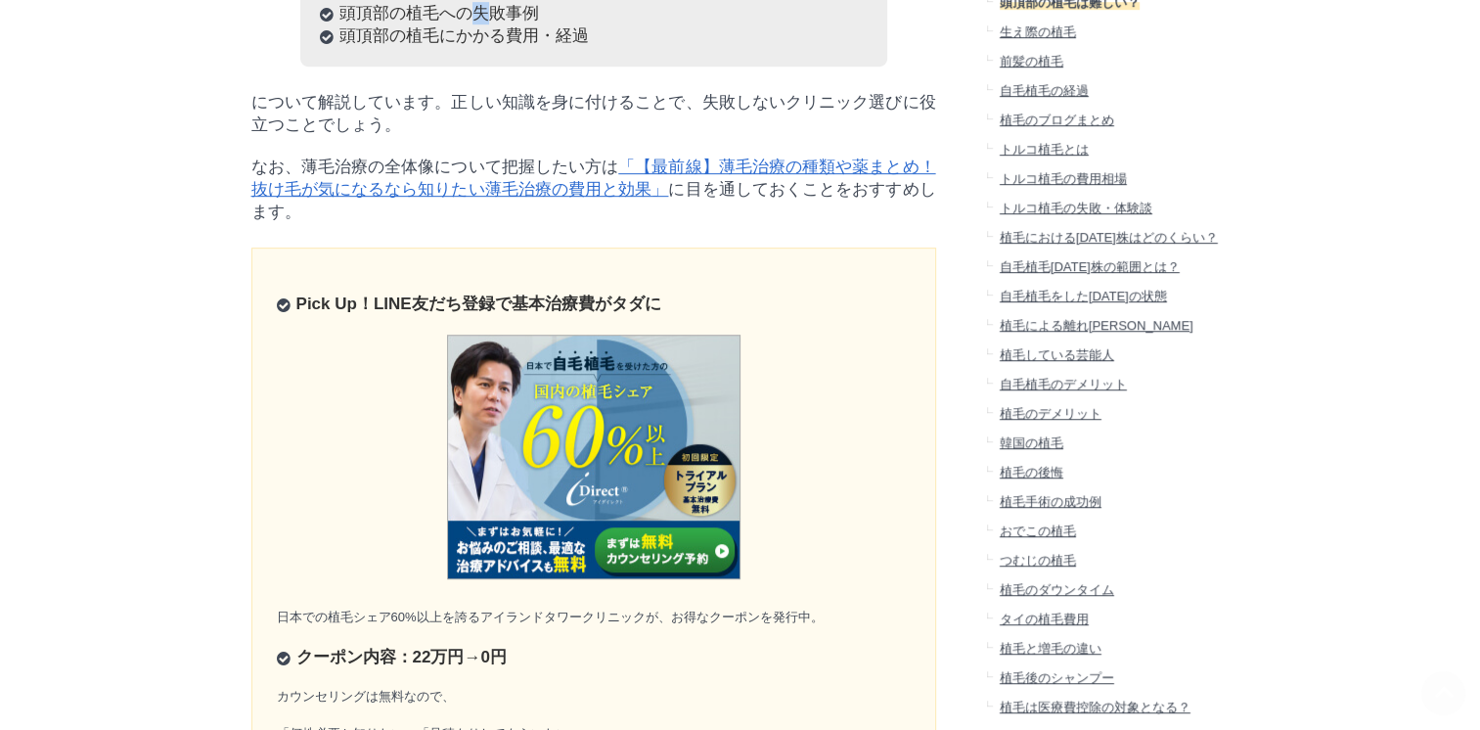
click at [480, 24] on li "頭頂部の植毛への失敗事例" at bounding box center [594, 13] width 548 height 23
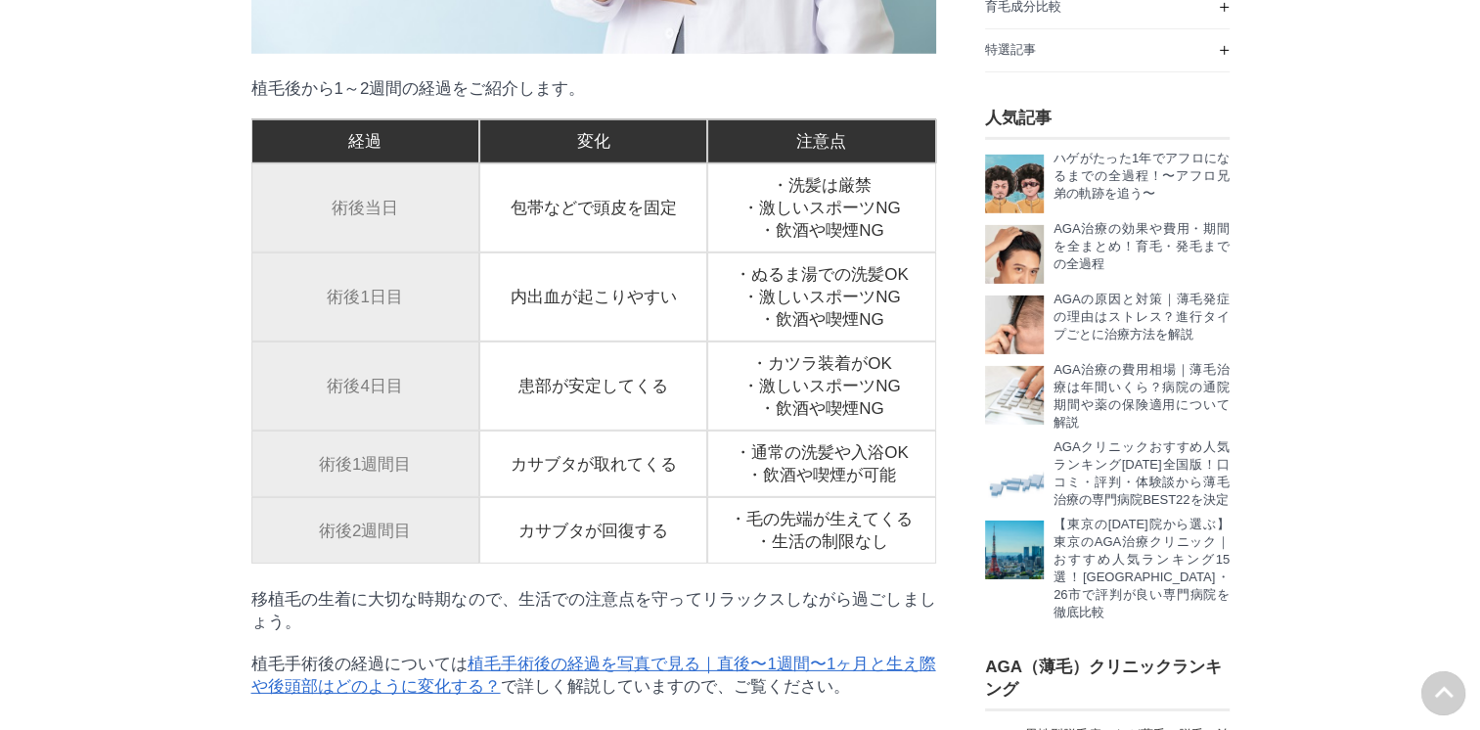
scroll to position [12817, 0]
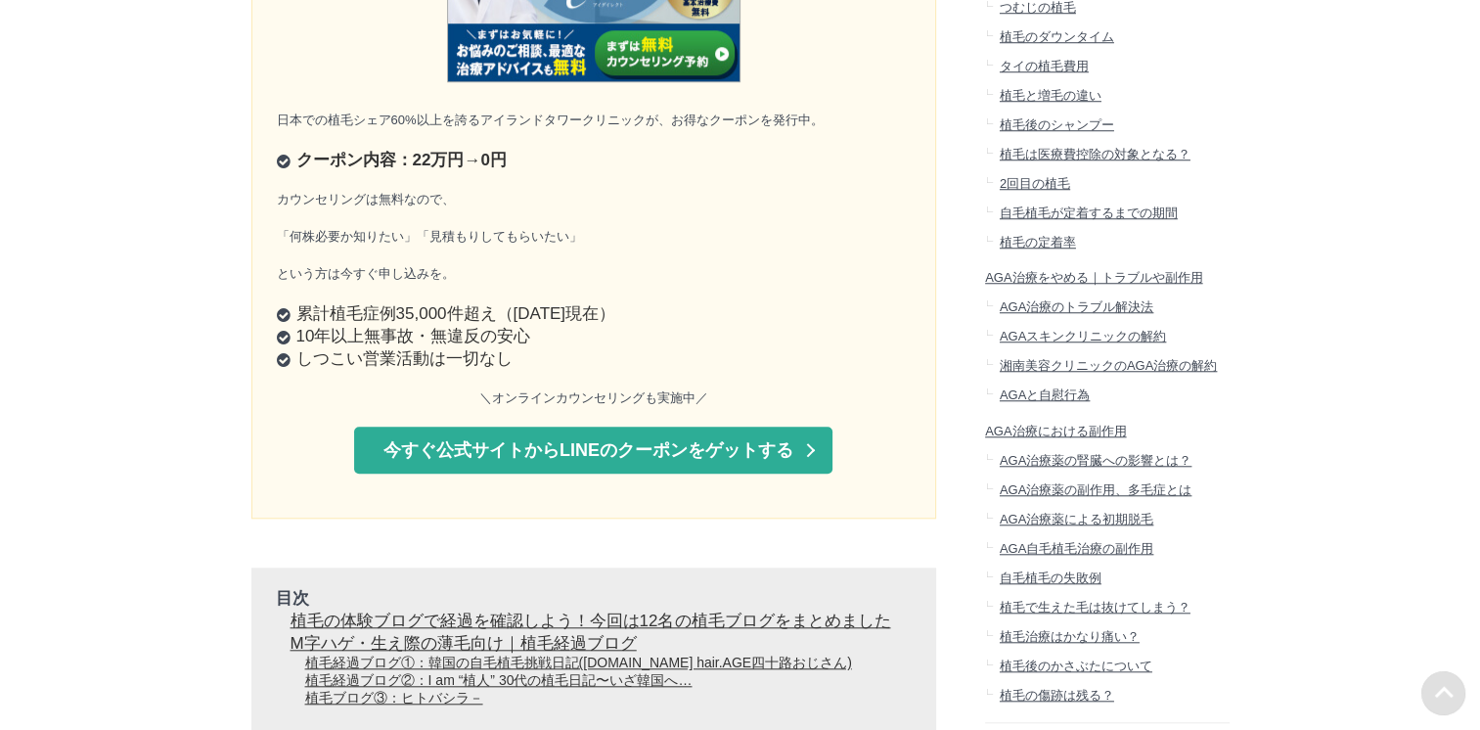
scroll to position [1663, 0]
